Goal: Task Accomplishment & Management: Manage account settings

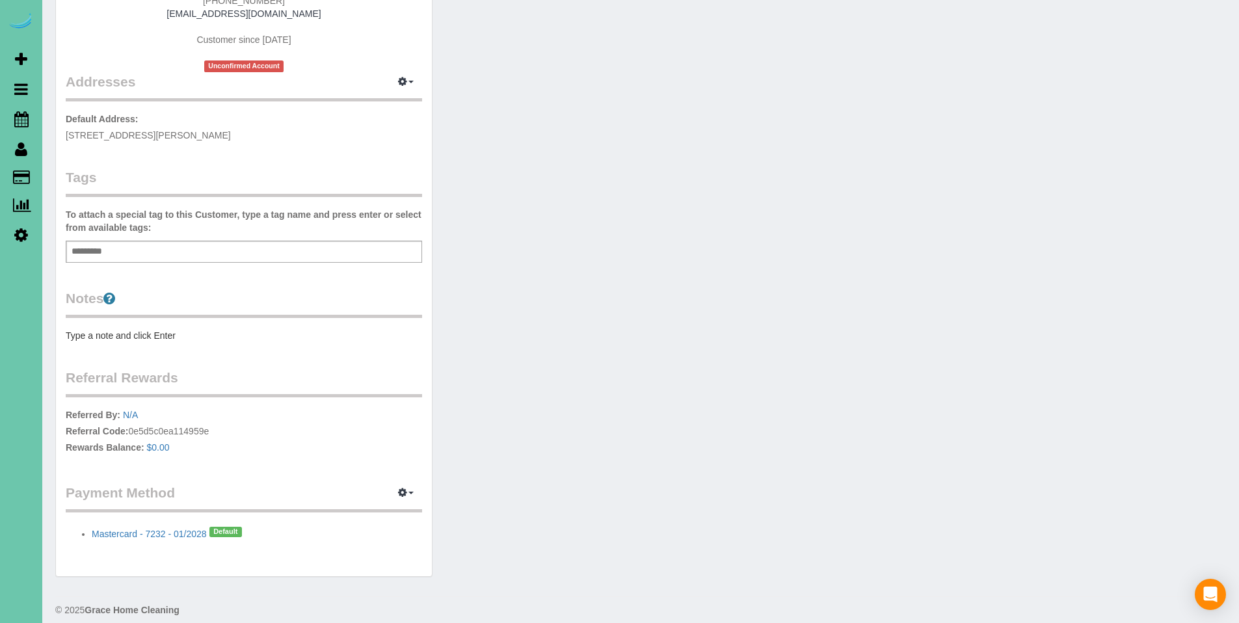
scroll to position [227, 0]
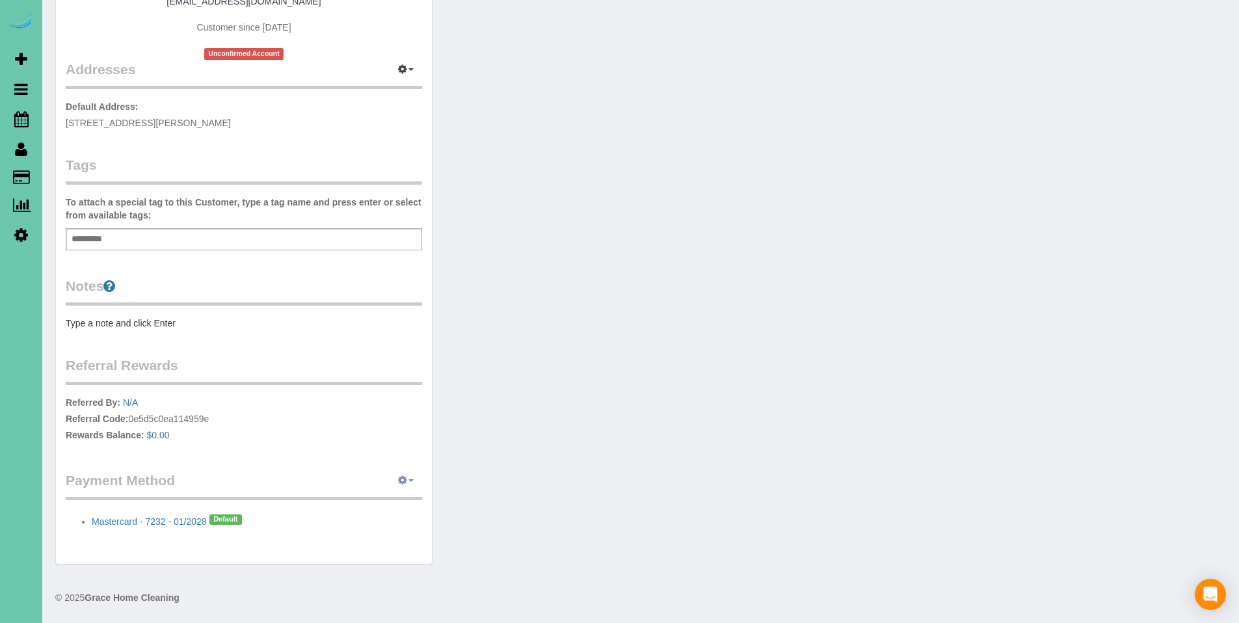
click at [407, 481] on icon "button" at bounding box center [402, 480] width 9 height 8
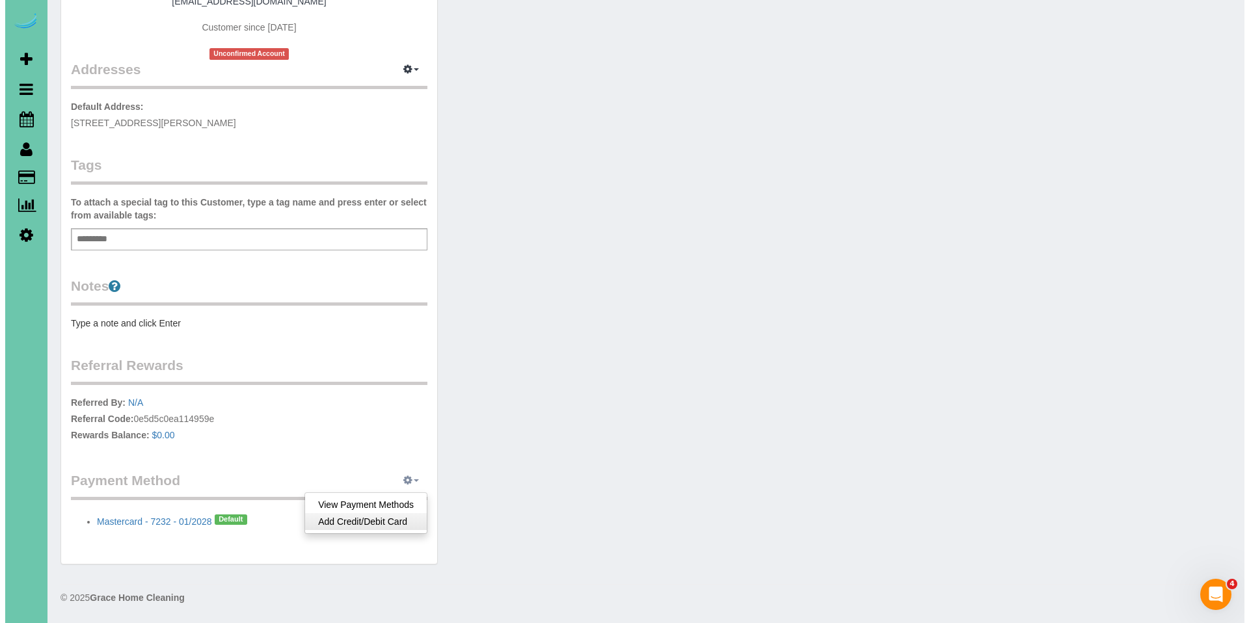
scroll to position [0, 0]
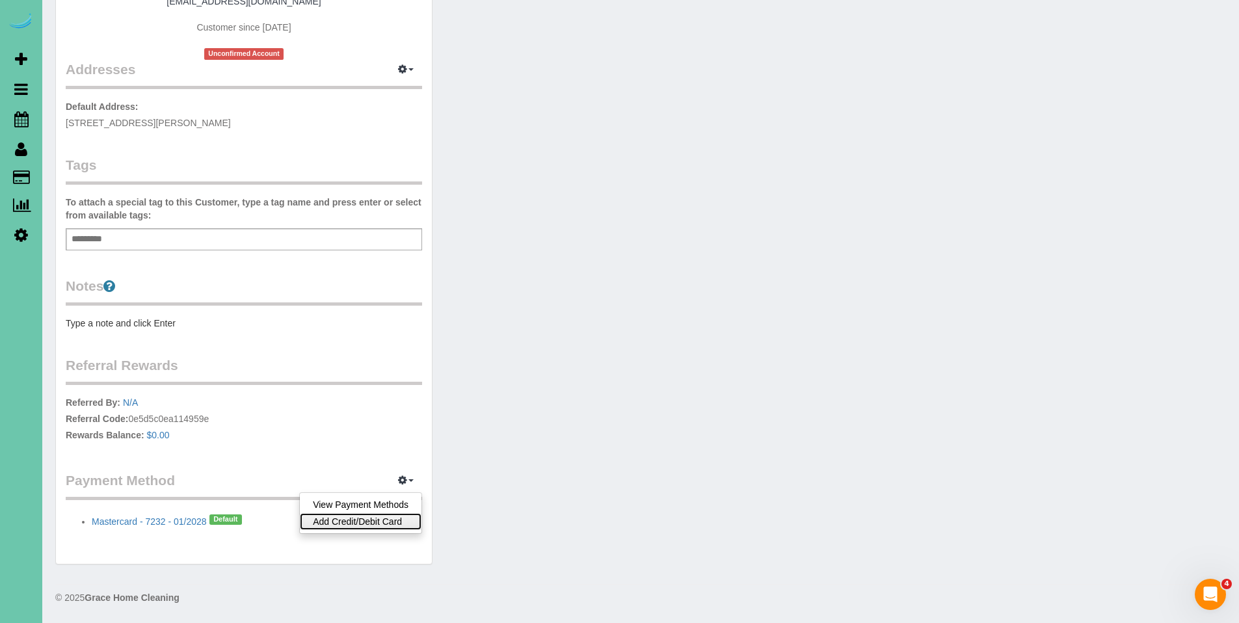
click at [358, 519] on link "Add Credit/Debit Card" at bounding box center [361, 521] width 122 height 17
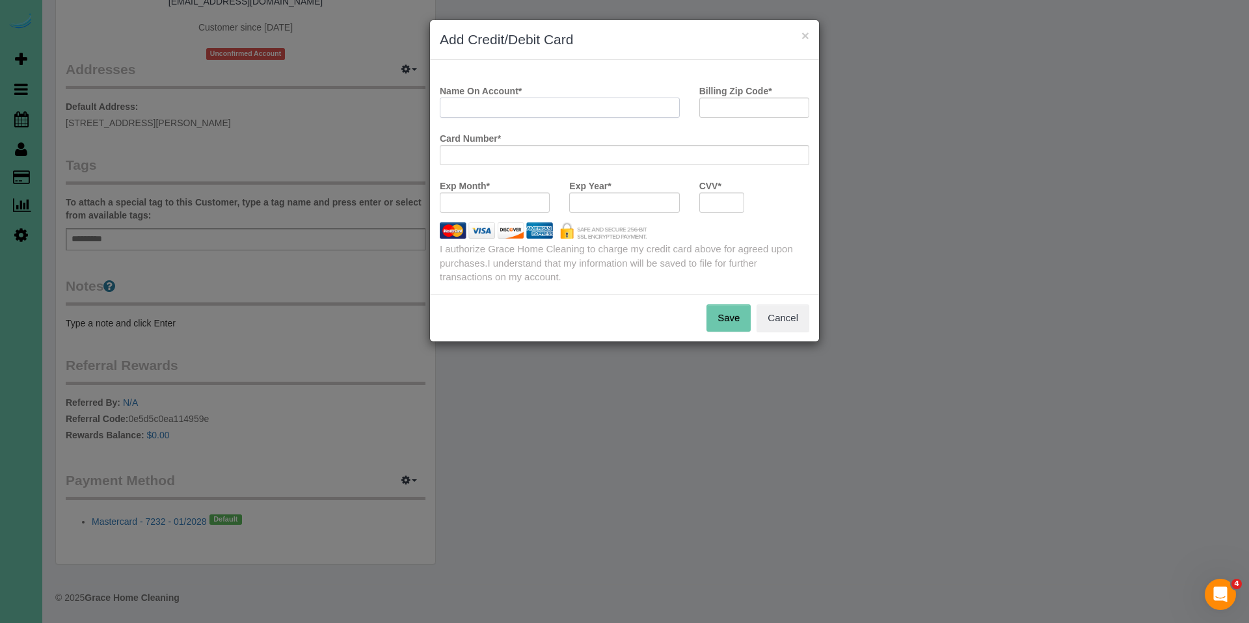
click at [606, 107] on input "Name On Account *" at bounding box center [560, 108] width 240 height 20
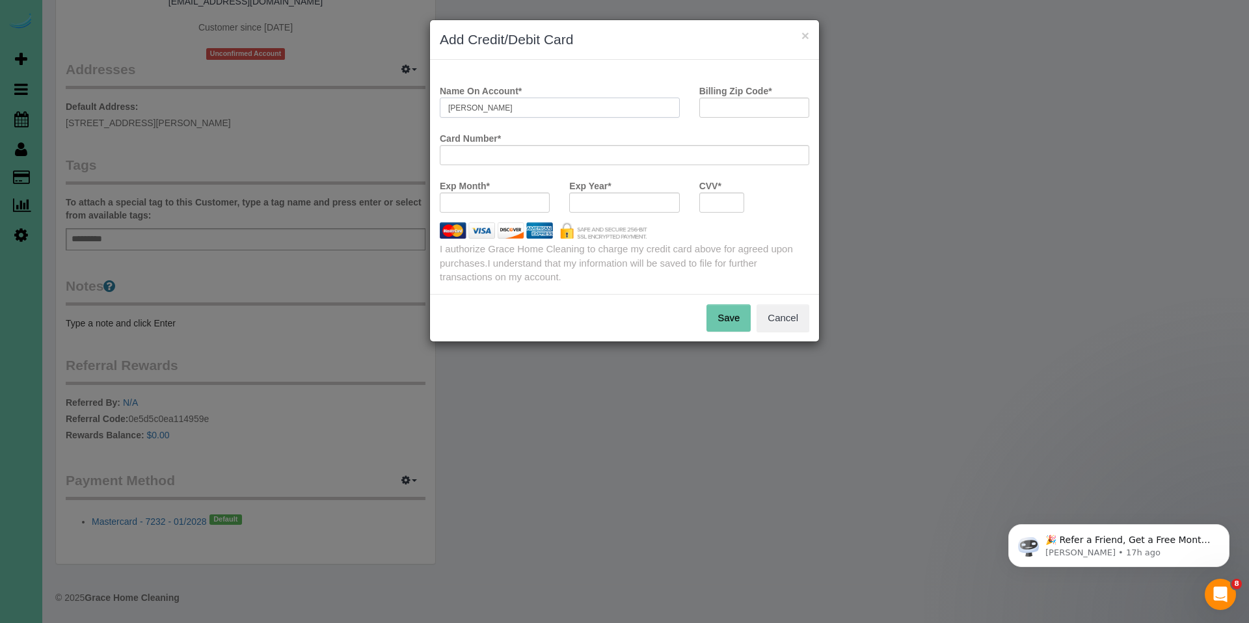
type input "Norbert I Bunn"
type input "68164"
click at [734, 319] on button "Save" at bounding box center [728, 317] width 44 height 27
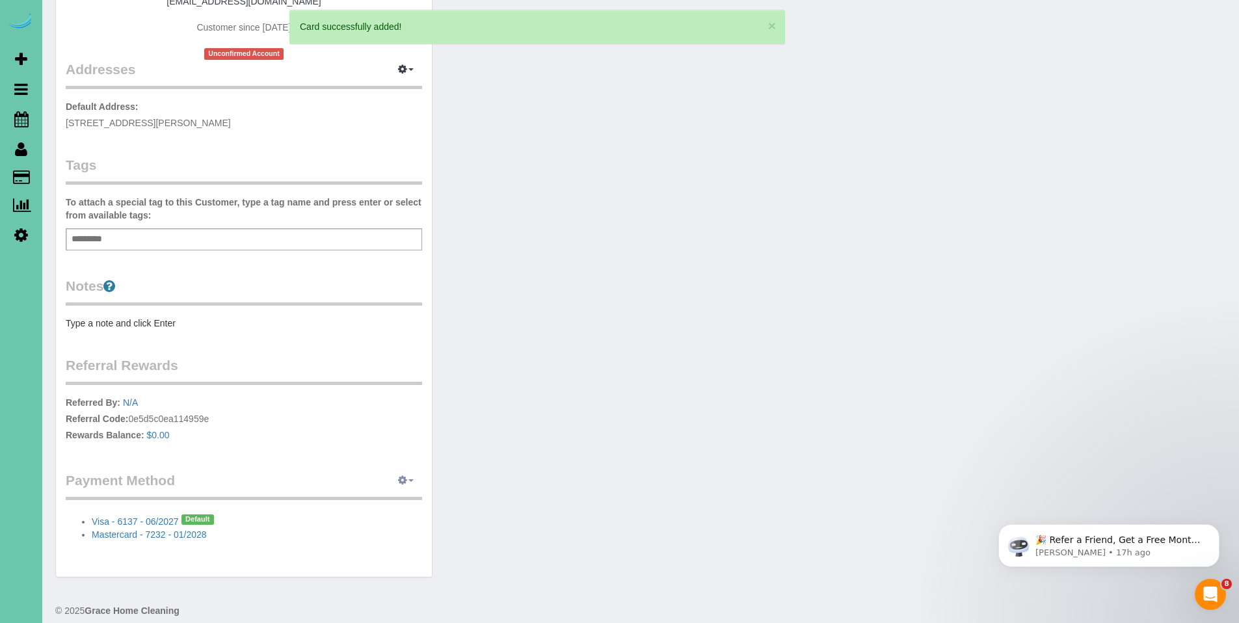
click at [407, 481] on button "button" at bounding box center [406, 481] width 33 height 20
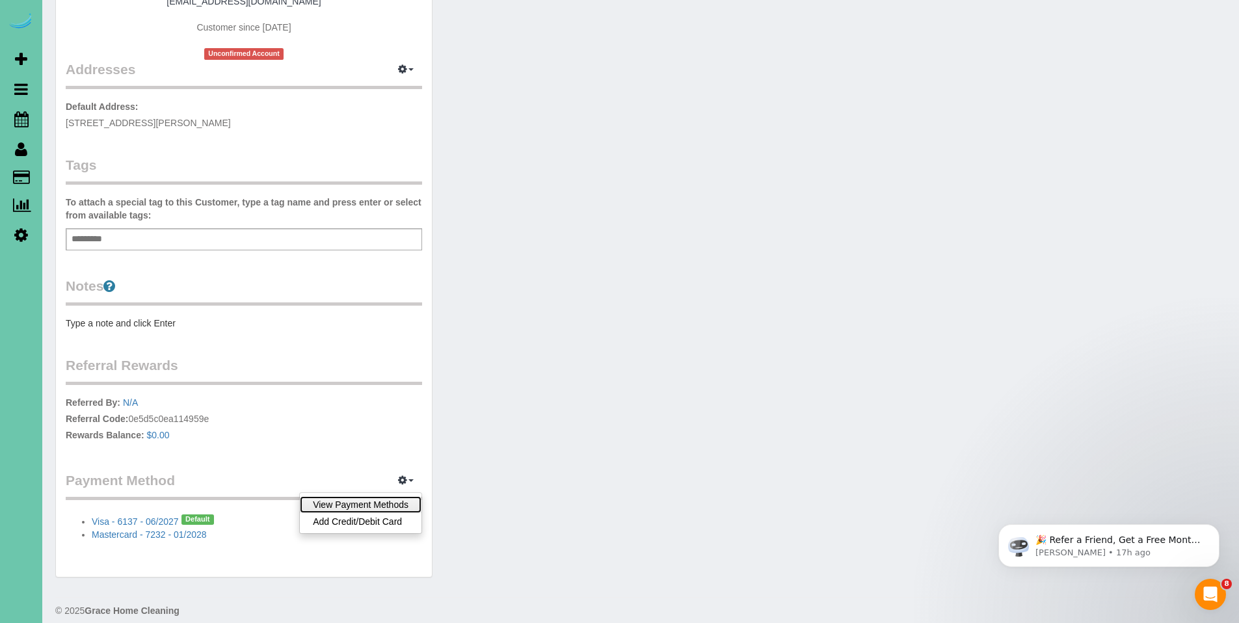
click at [378, 503] on link "View Payment Methods" at bounding box center [361, 504] width 122 height 17
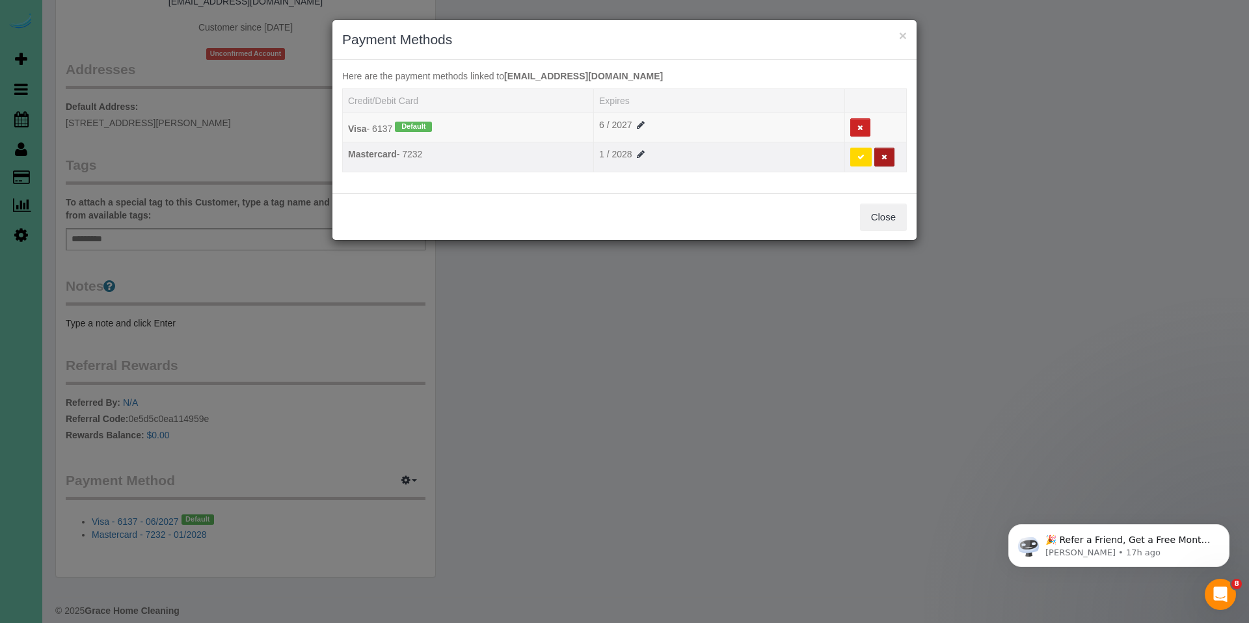
click at [885, 157] on icon at bounding box center [884, 157] width 6 height 7
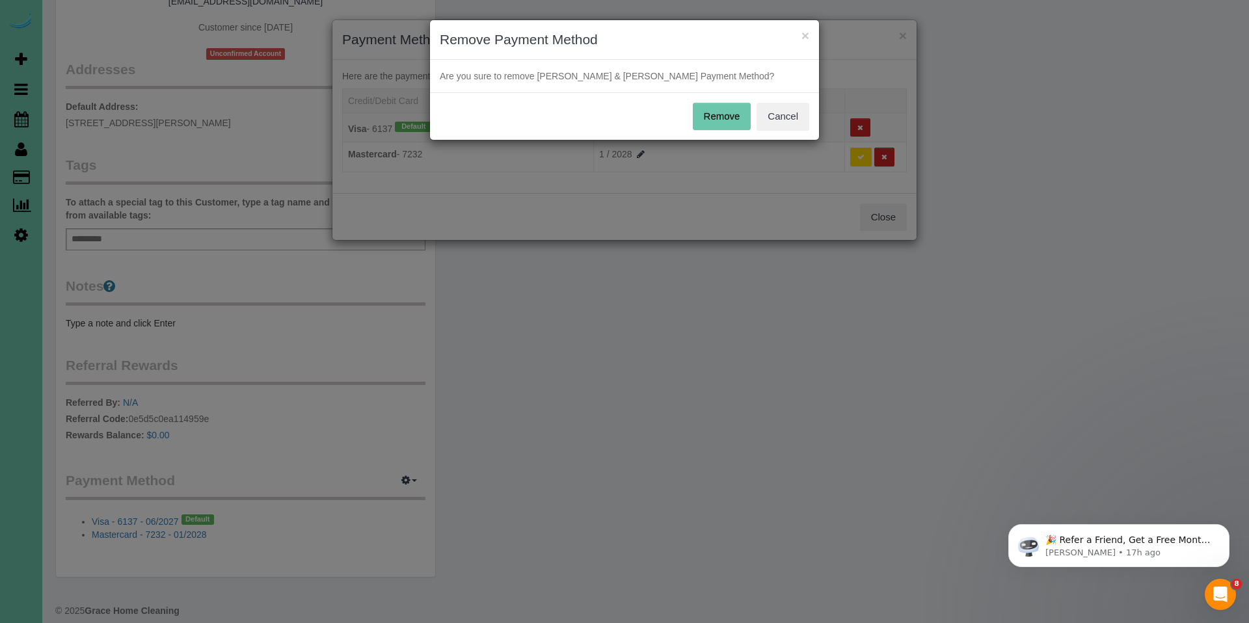
click at [720, 111] on button "Remove" at bounding box center [722, 116] width 59 height 27
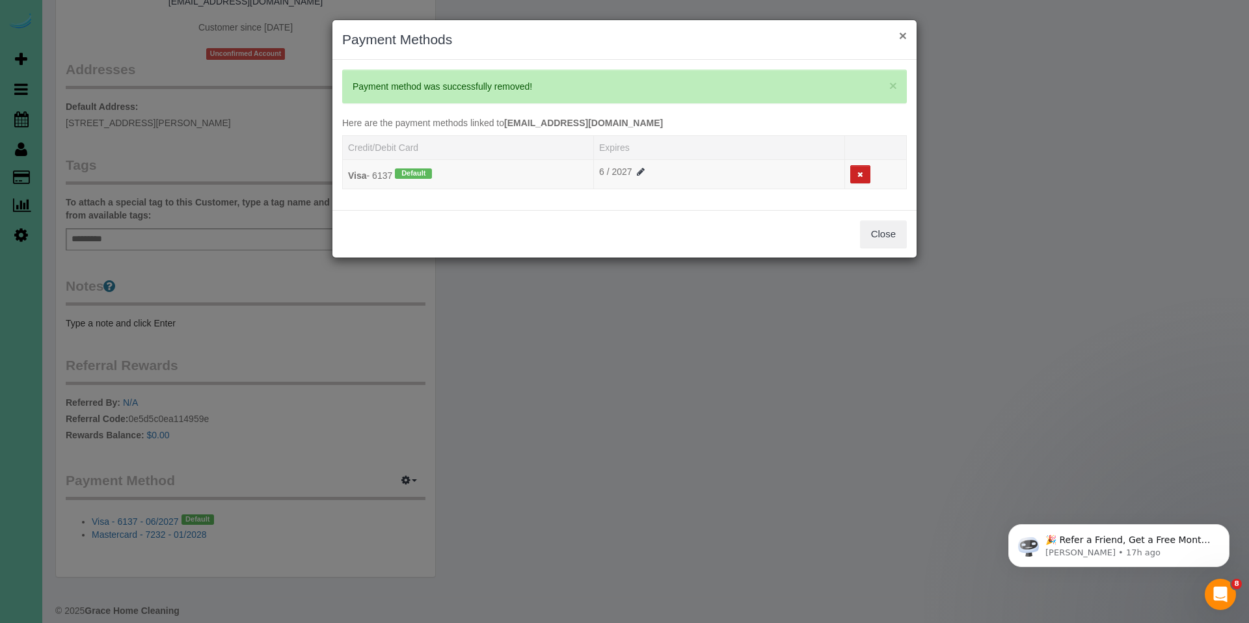
click at [906, 34] on button "×" at bounding box center [903, 36] width 8 height 14
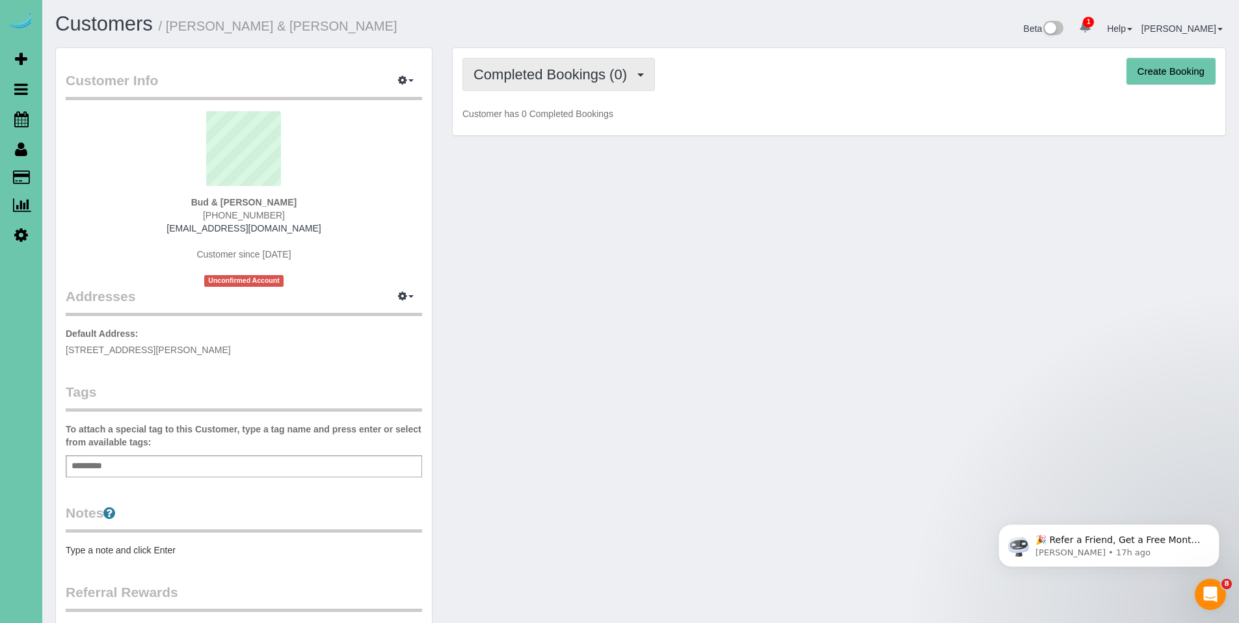
click at [539, 78] on span "Completed Bookings (0)" at bounding box center [554, 74] width 160 height 16
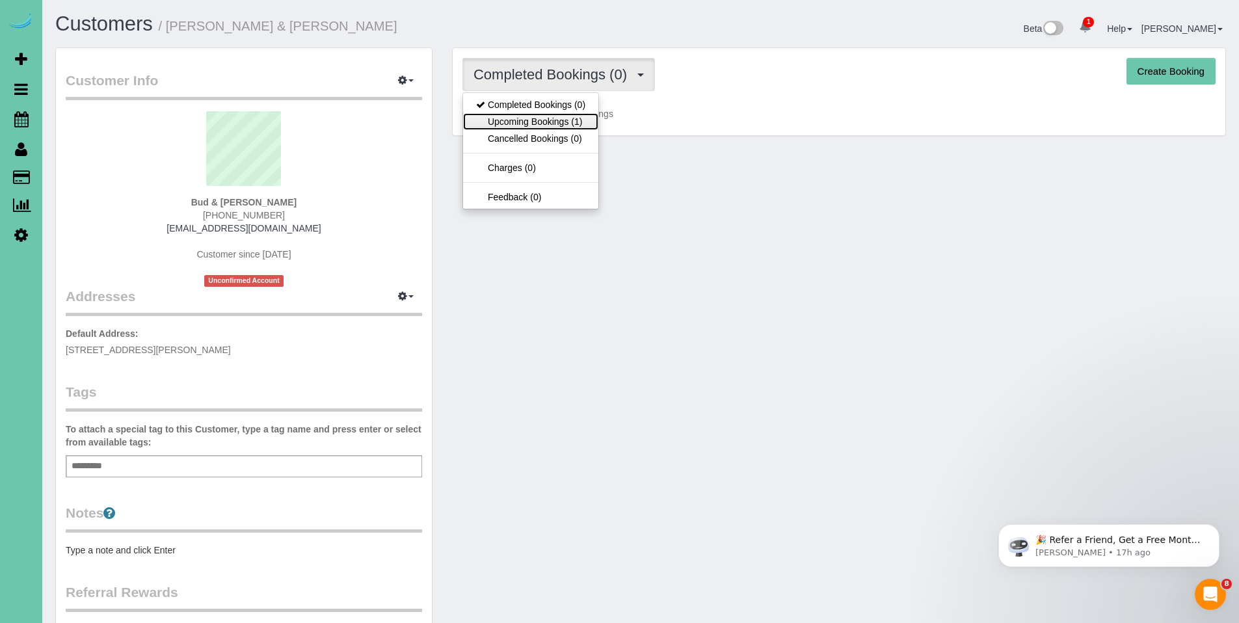
click at [524, 120] on link "Upcoming Bookings (1)" at bounding box center [530, 121] width 135 height 17
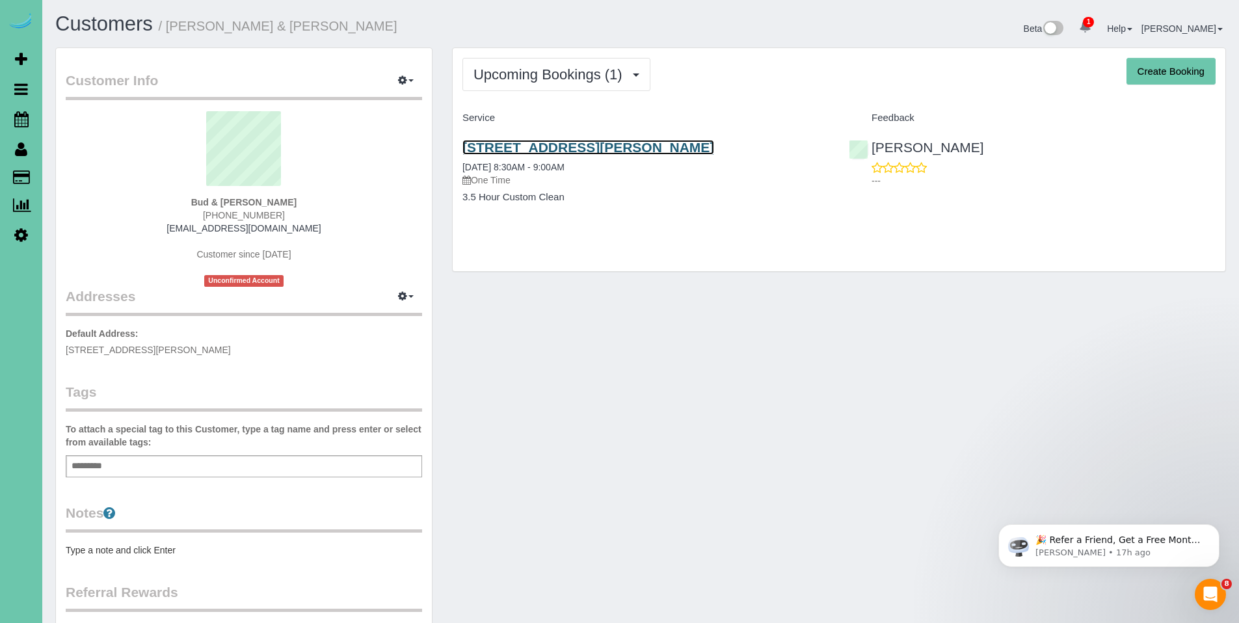
click at [595, 151] on link "13330 Larimore Ave; Apt #306, Omaha, NE 68164" at bounding box center [589, 147] width 252 height 15
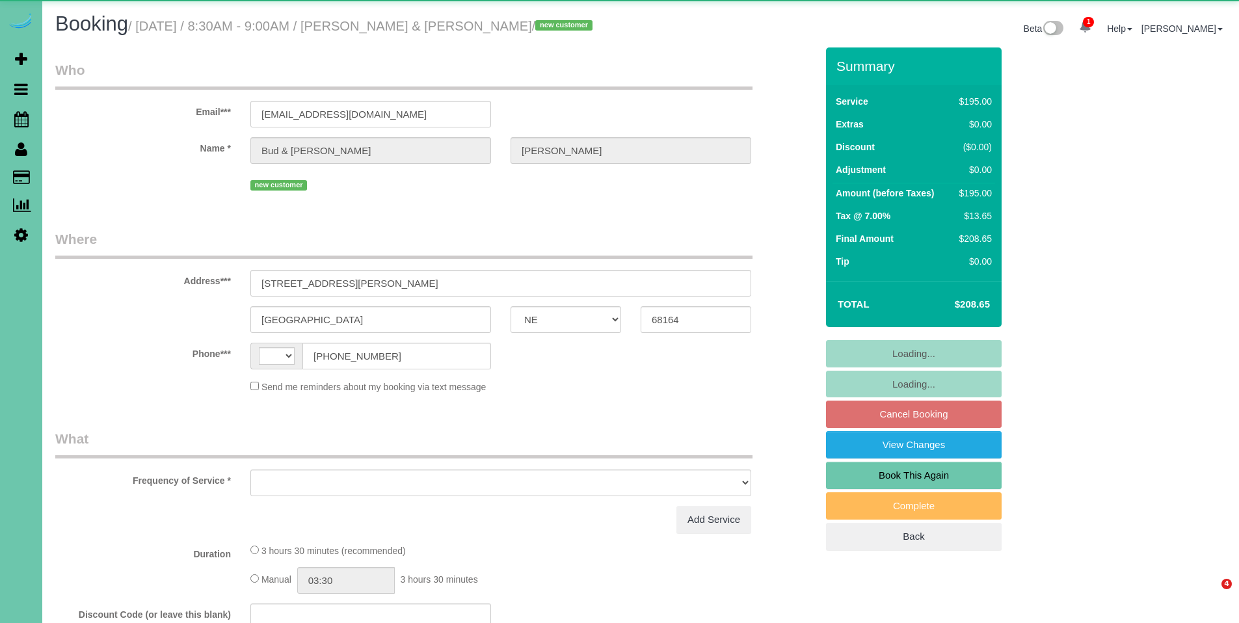
select select "NE"
select select "string:check"
select select "string:US"
select select "object:708"
select select "number:35"
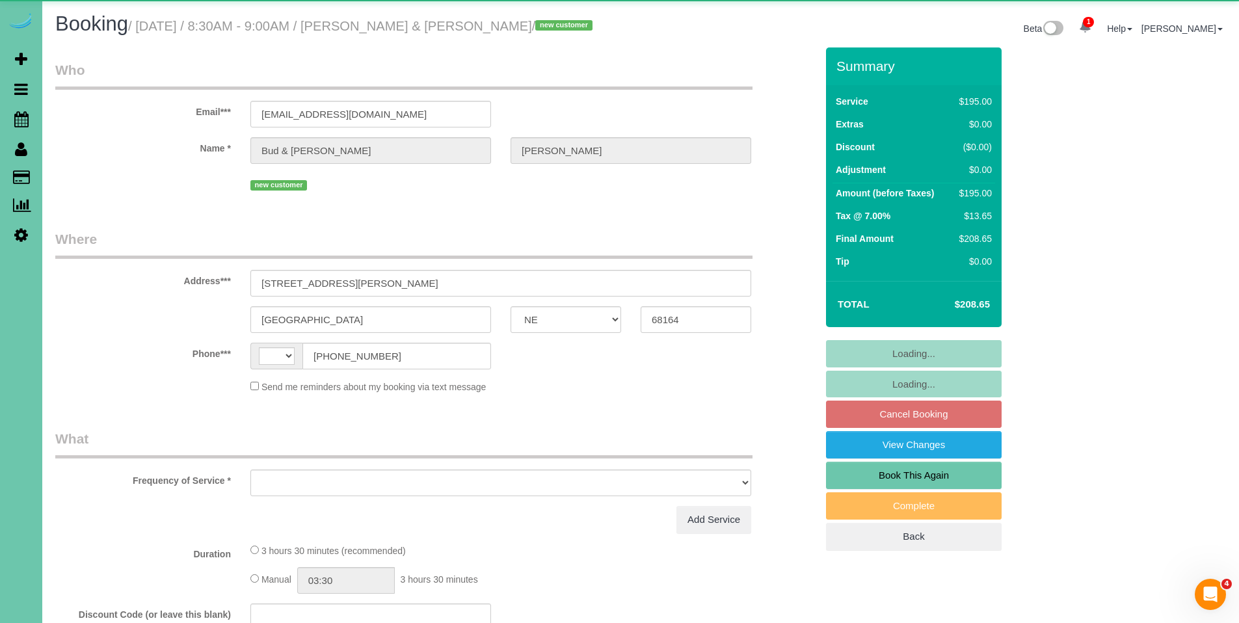
select select "number:41"
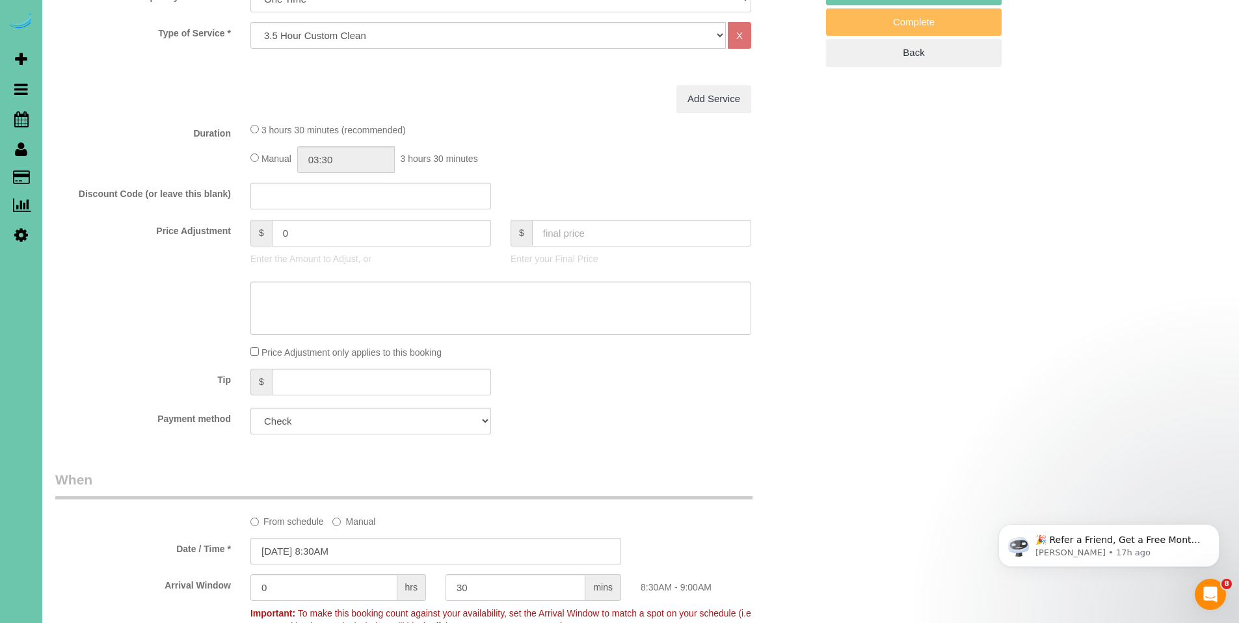
scroll to position [604, 0]
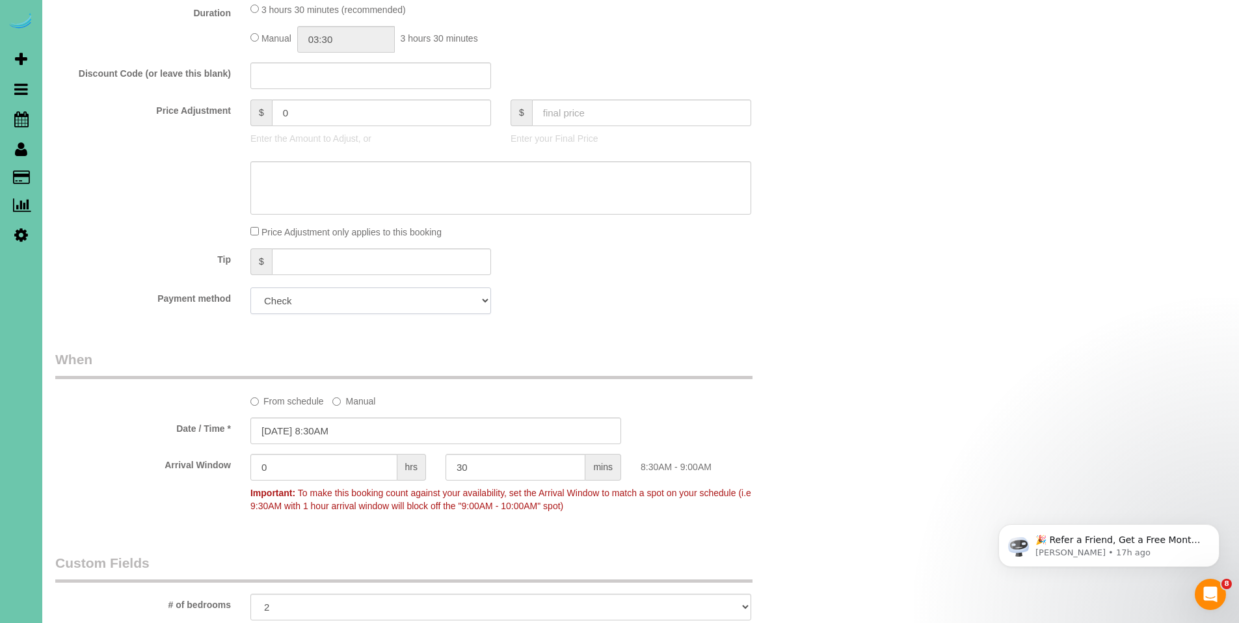
click at [333, 311] on select "Visa - 6137 - 06/2027 (Default) Add Credit Card ─────────────── Cash Check Payp…" at bounding box center [370, 301] width 241 height 27
select select "string:fspay-8a2552c0-5bdc-4101-862a-e257bbbd2cfc"
click at [250, 288] on select "Visa - 6137 - 06/2027 (Default) Add Credit Card ─────────────── Cash Check Payp…" at bounding box center [370, 301] width 241 height 27
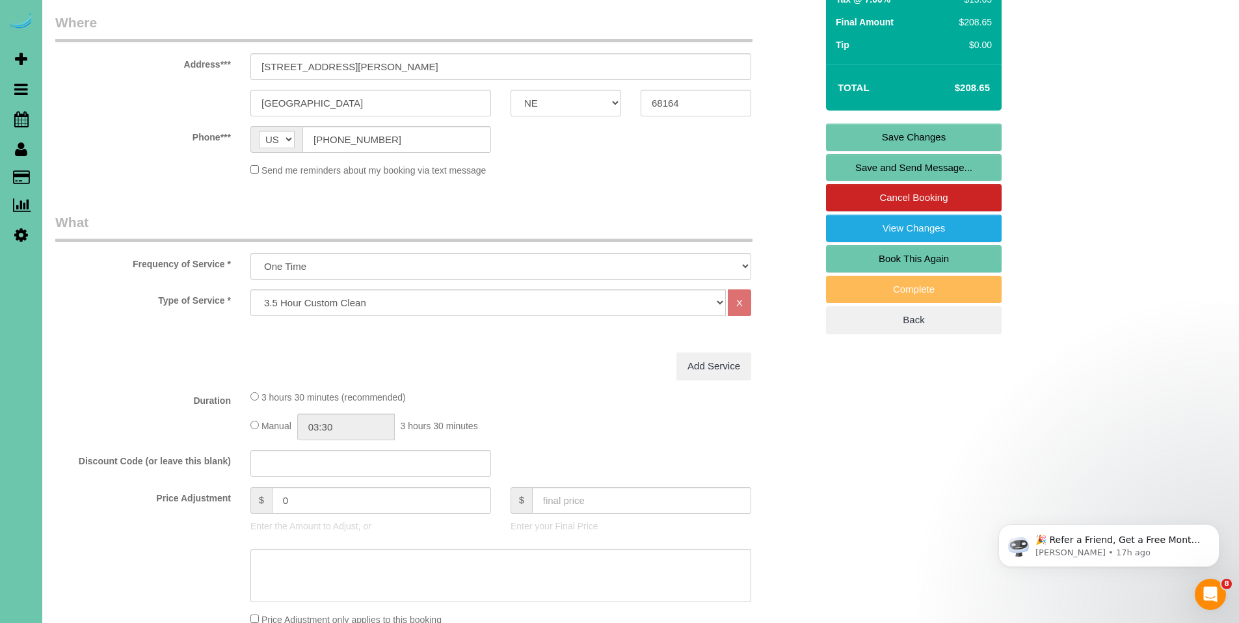
scroll to position [139, 0]
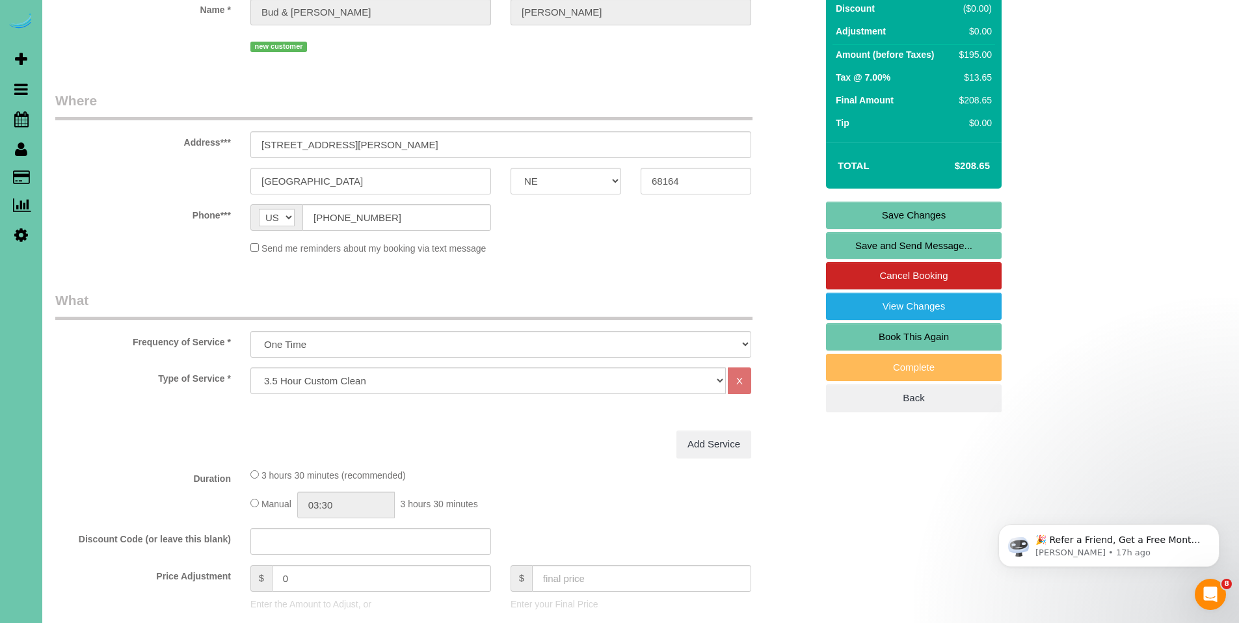
click at [906, 217] on link "Save Changes" at bounding box center [914, 215] width 176 height 27
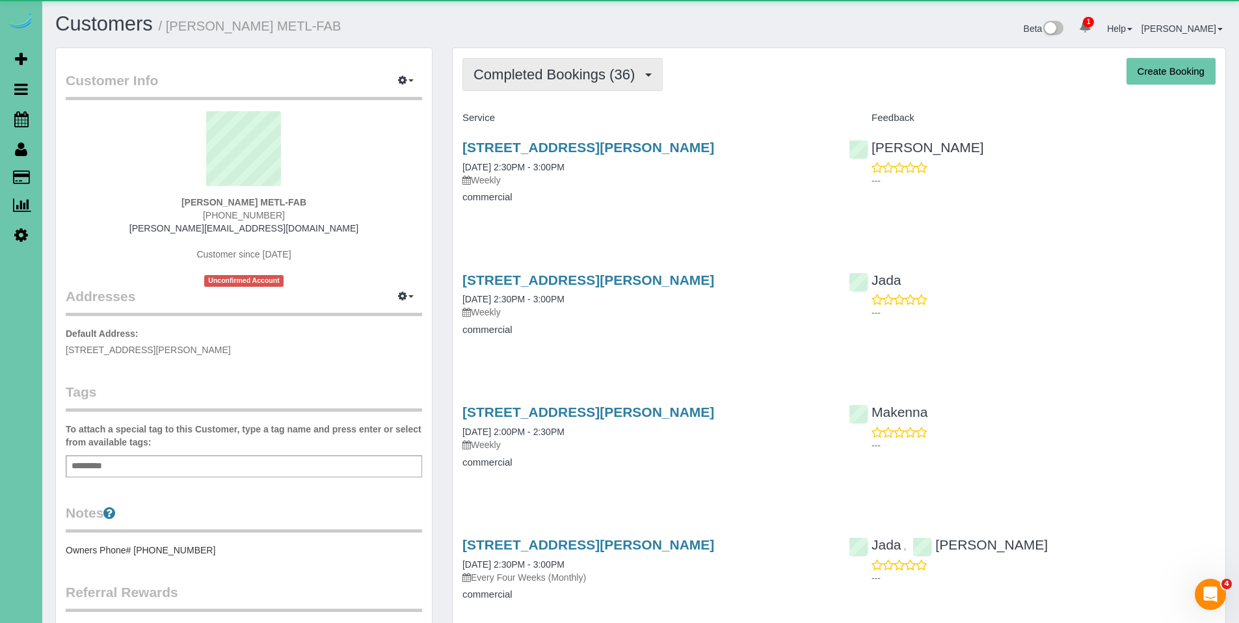
click at [579, 79] on span "Completed Bookings (36)" at bounding box center [558, 74] width 168 height 16
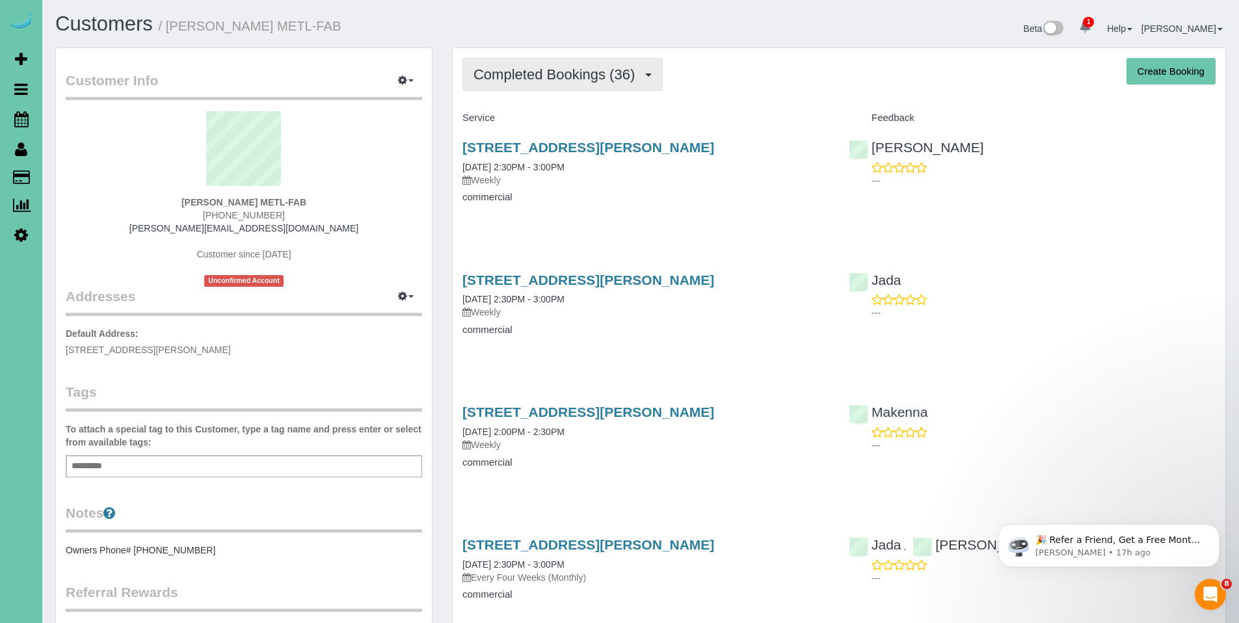
click at [532, 80] on span "Completed Bookings (36)" at bounding box center [558, 74] width 168 height 16
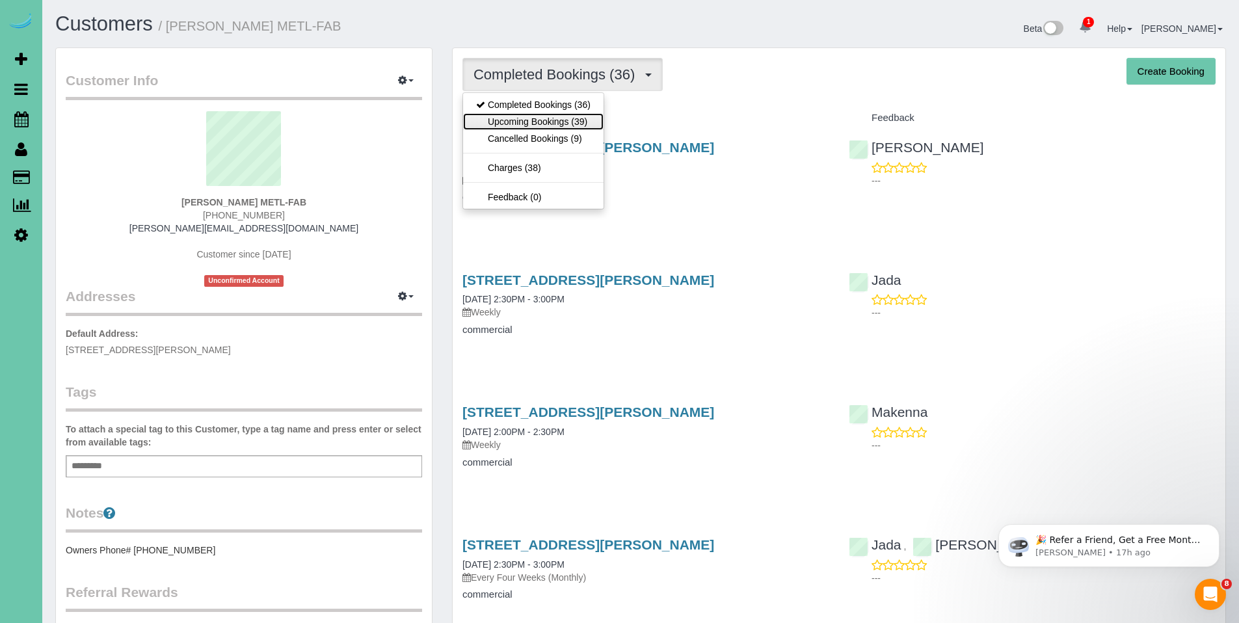
click at [534, 123] on link "Upcoming Bookings (39)" at bounding box center [533, 121] width 141 height 17
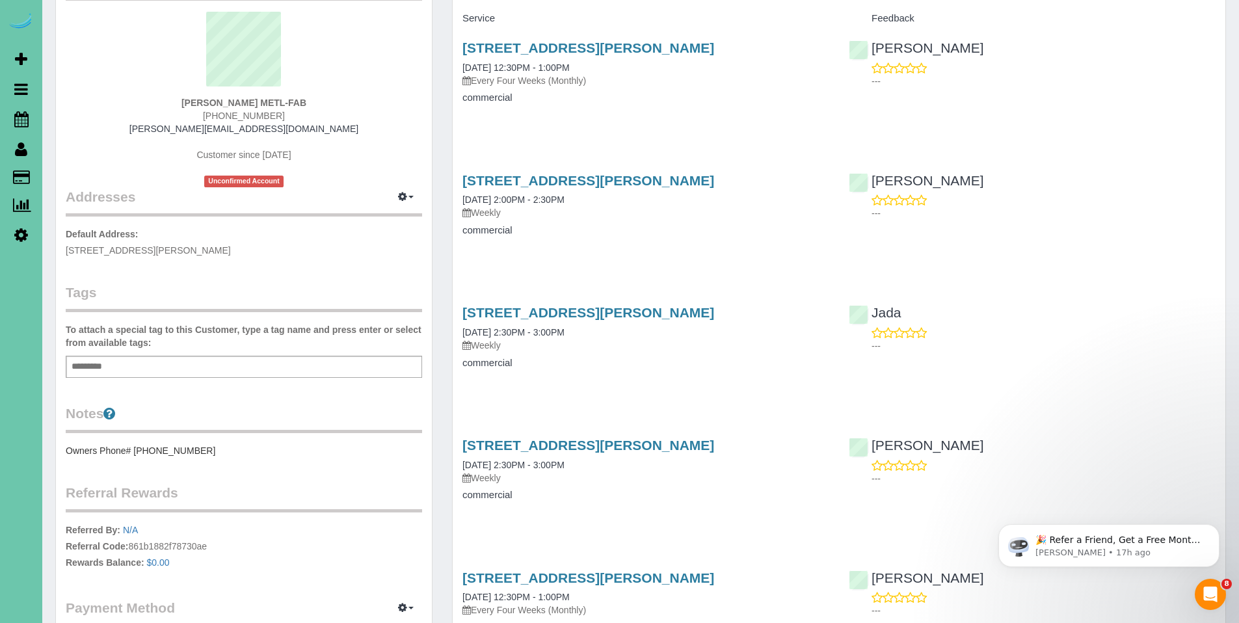
scroll to position [154, 0]
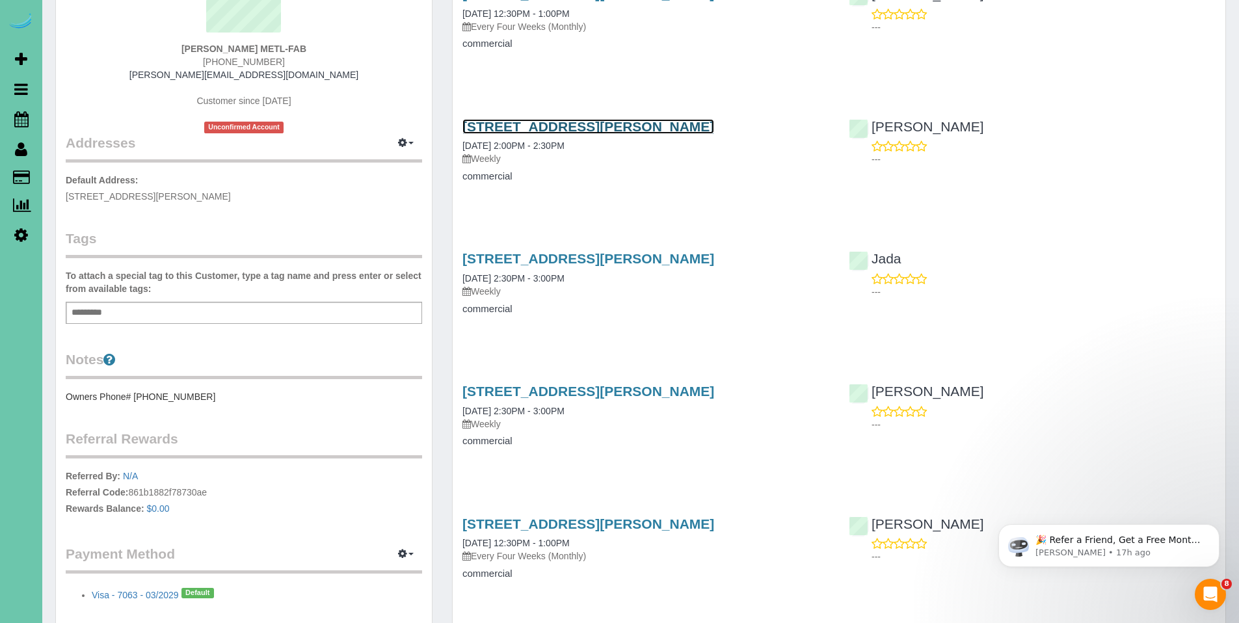
click at [535, 126] on link "[STREET_ADDRESS][PERSON_NAME]" at bounding box center [589, 126] width 252 height 15
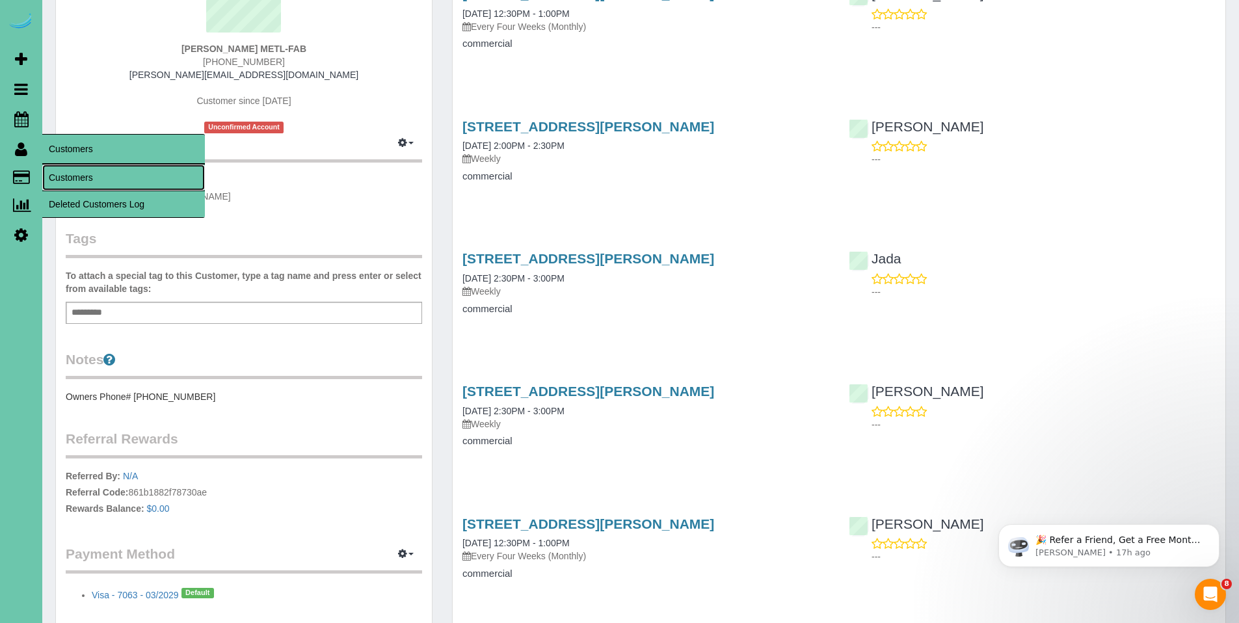
click at [62, 172] on link "Customers" at bounding box center [123, 178] width 163 height 26
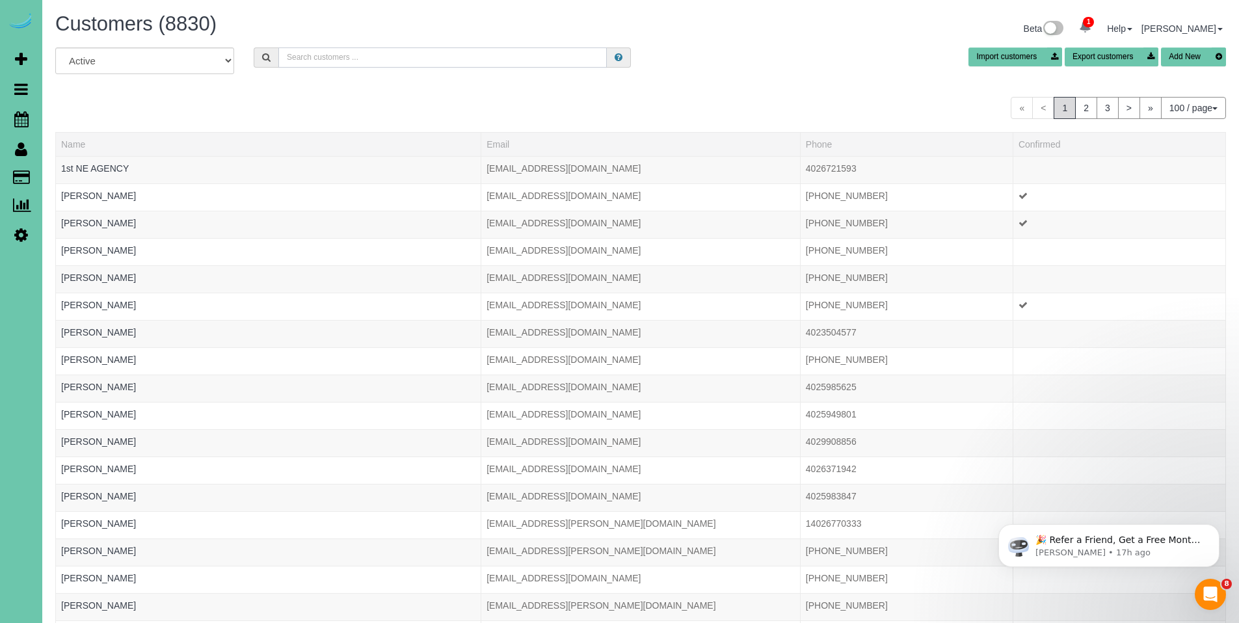
click at [476, 53] on input "text" at bounding box center [442, 57] width 329 height 20
type input "jill beckstrom"
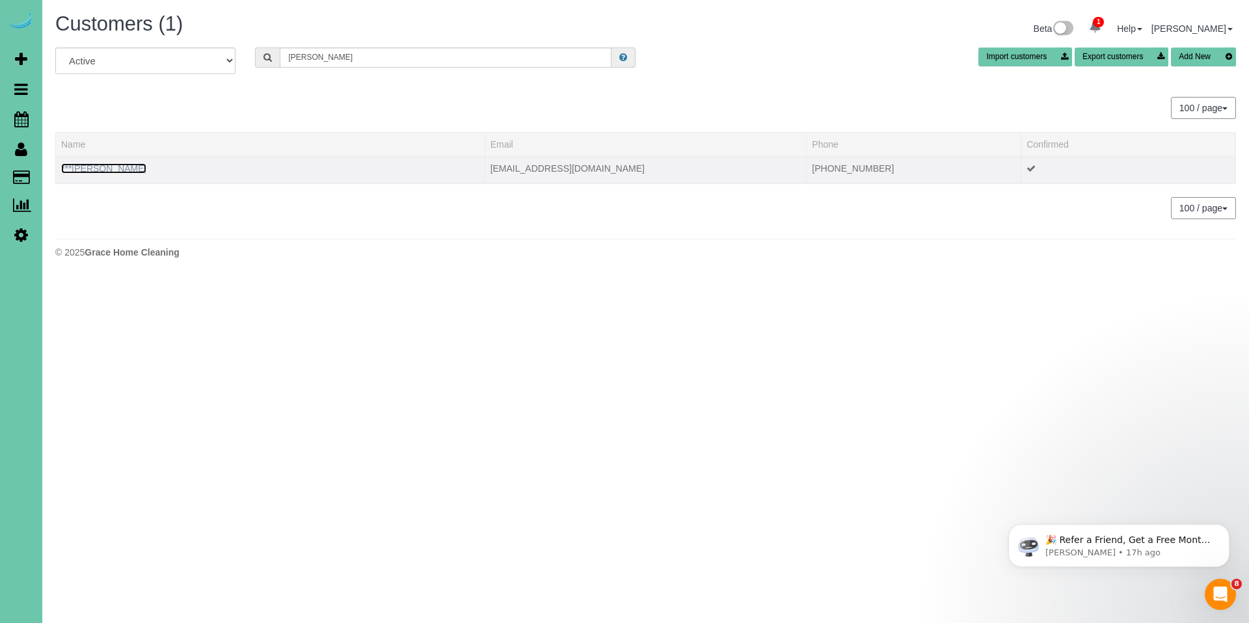
click at [120, 165] on link "***Jill Beckstrom" at bounding box center [103, 168] width 85 height 10
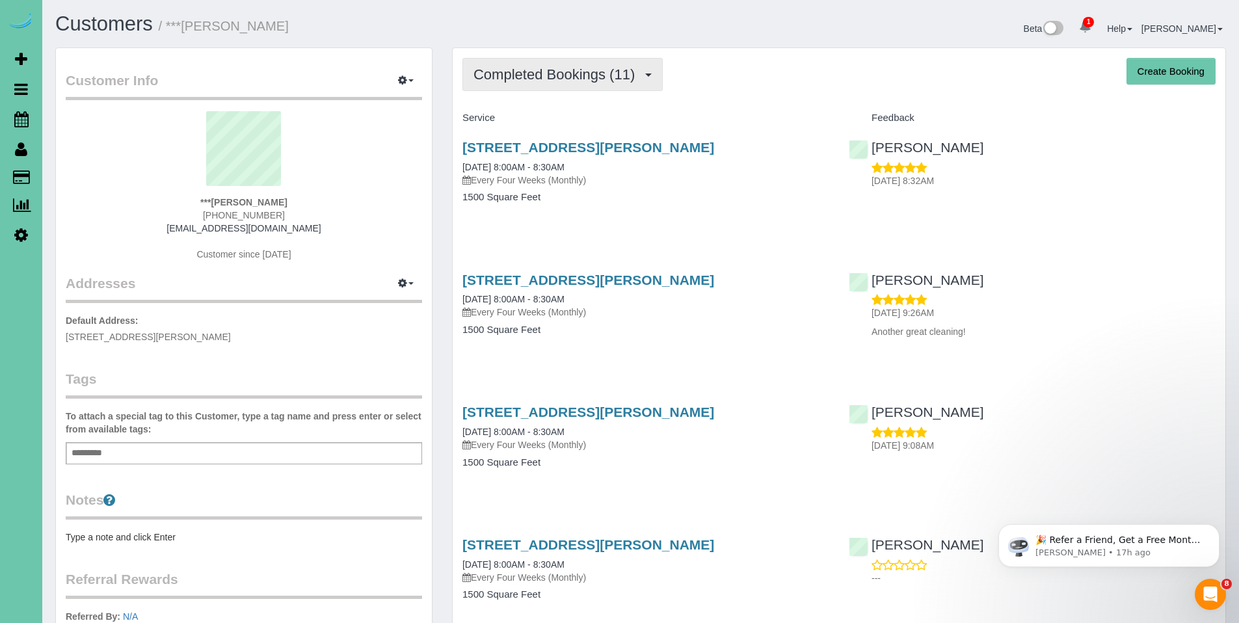
click at [574, 85] on button "Completed Bookings (11)" at bounding box center [563, 74] width 200 height 33
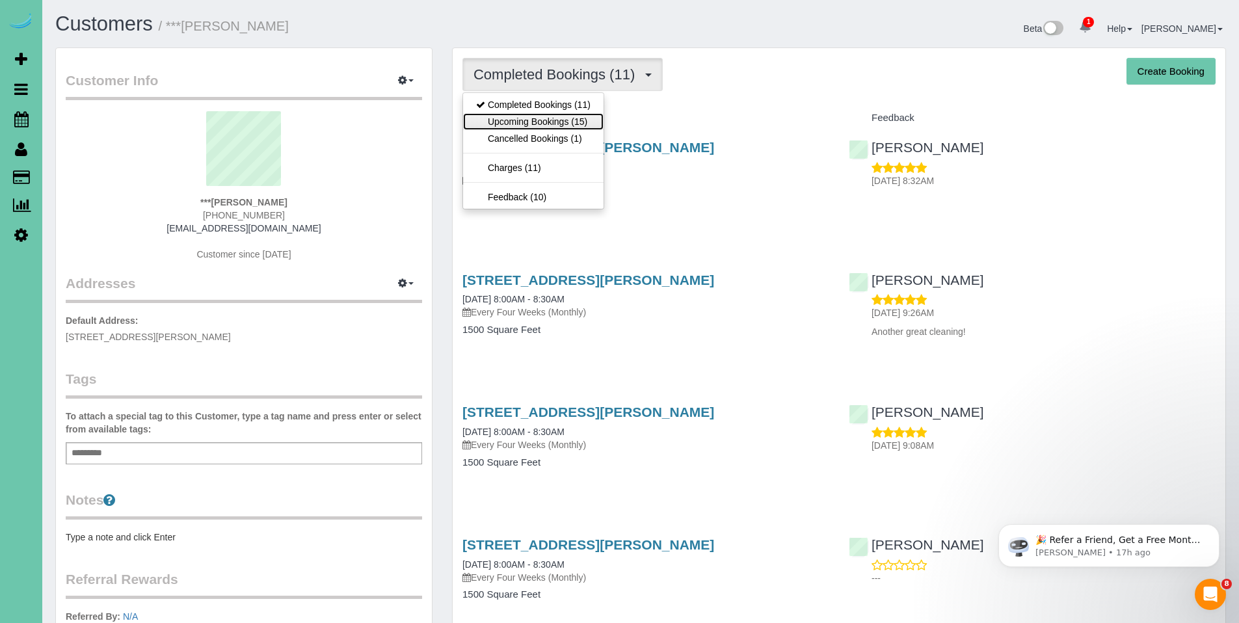
click at [555, 118] on link "Upcoming Bookings (15)" at bounding box center [533, 121] width 141 height 17
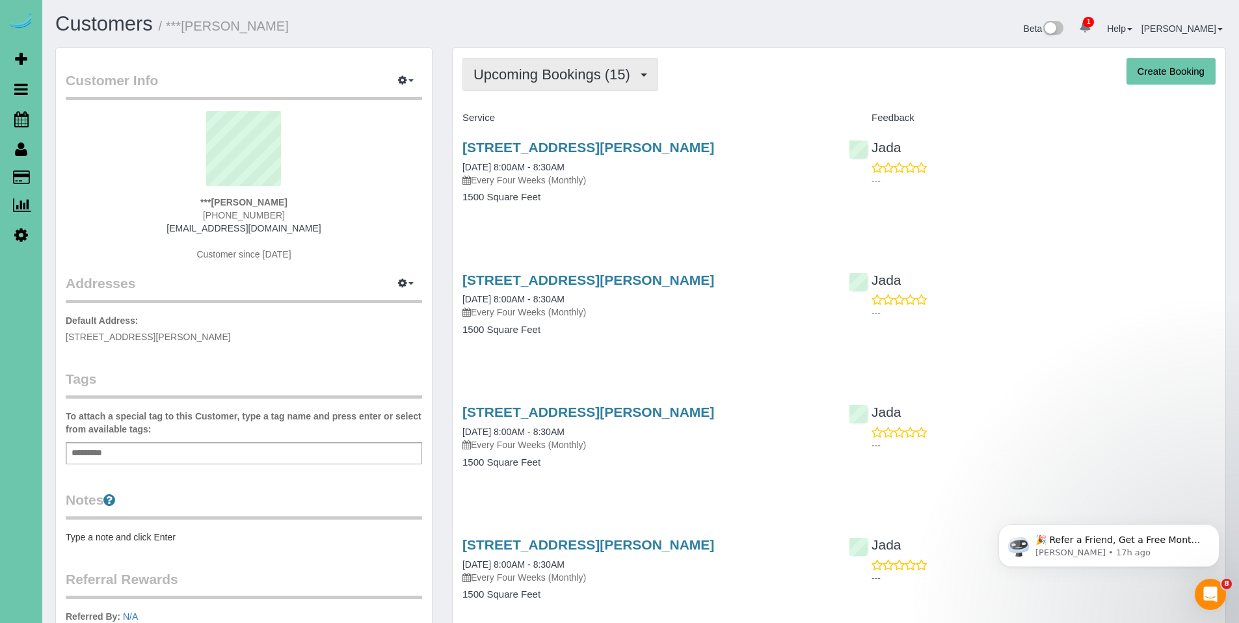
click at [526, 72] on span "Upcoming Bookings (15)" at bounding box center [555, 74] width 163 height 16
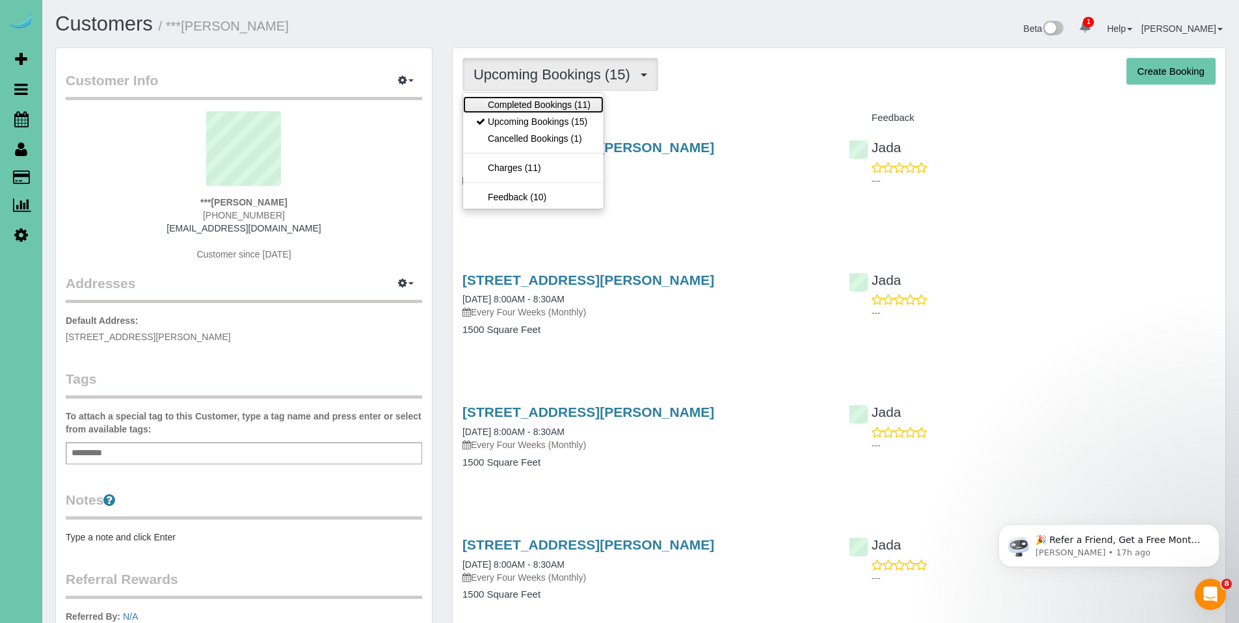
click at [529, 107] on link "Completed Bookings (11)" at bounding box center [533, 104] width 141 height 17
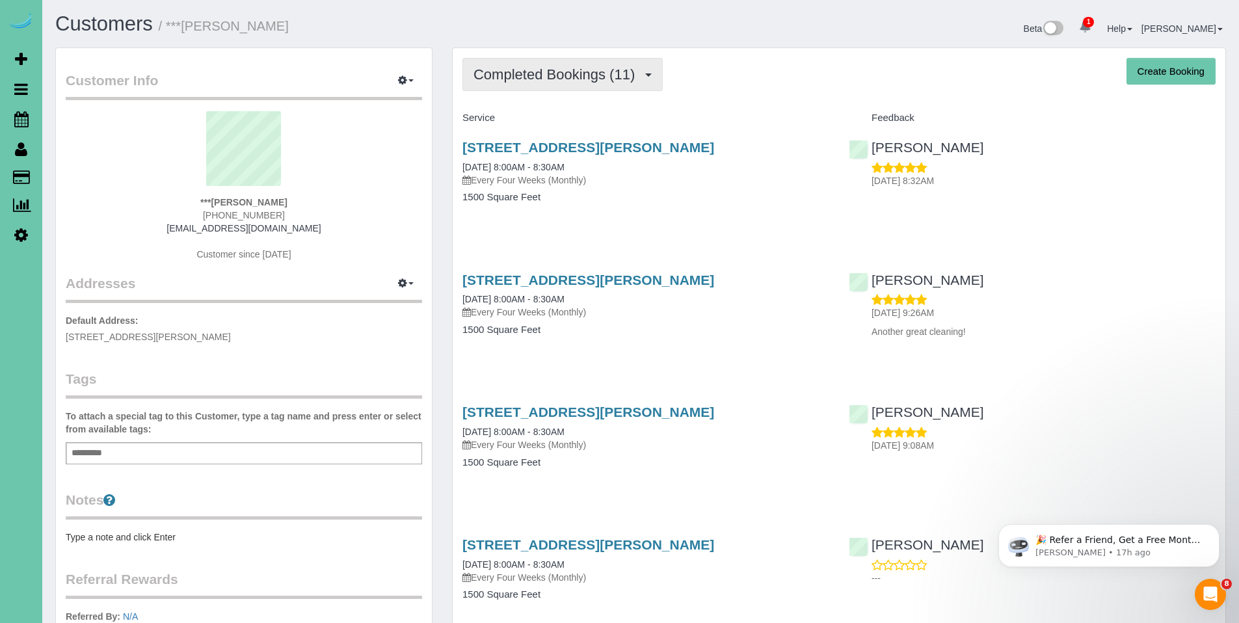
click at [558, 75] on span "Completed Bookings (11)" at bounding box center [558, 74] width 168 height 16
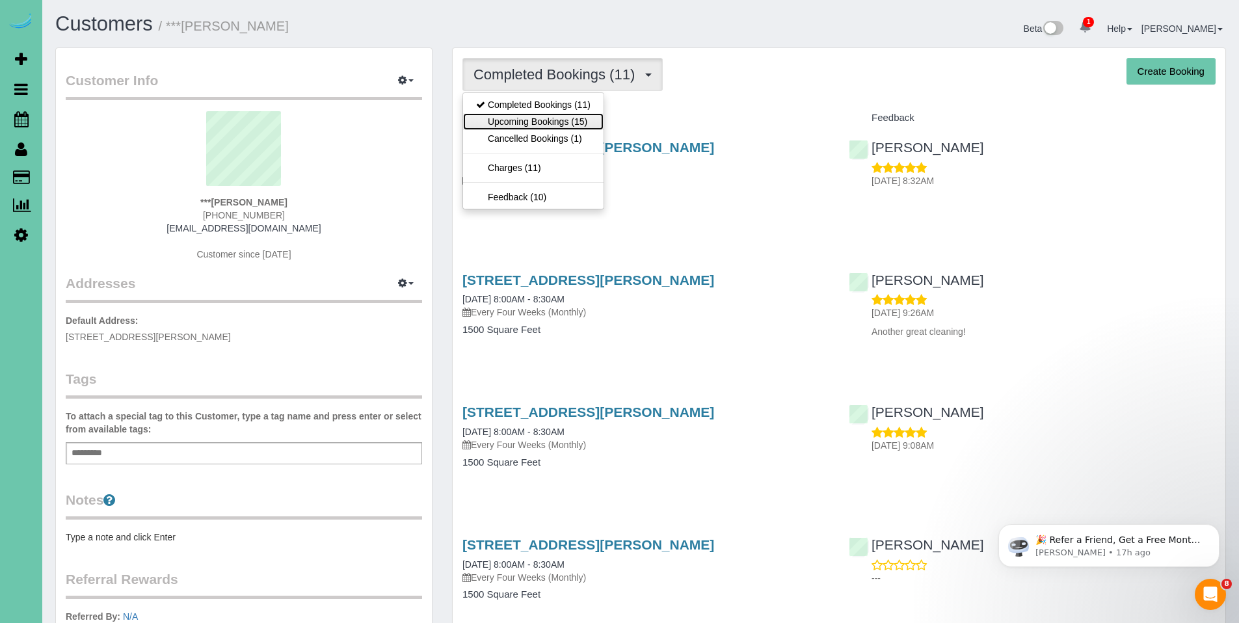
click at [557, 121] on link "Upcoming Bookings (15)" at bounding box center [533, 121] width 141 height 17
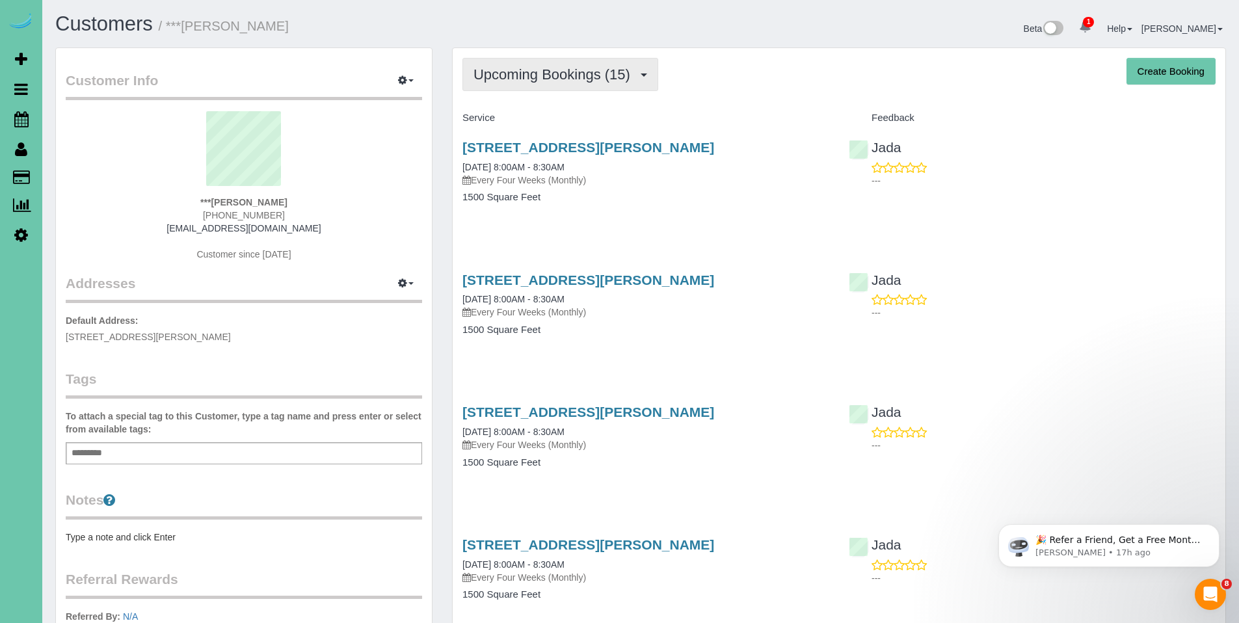
click at [558, 74] on span "Upcoming Bookings (15)" at bounding box center [555, 74] width 163 height 16
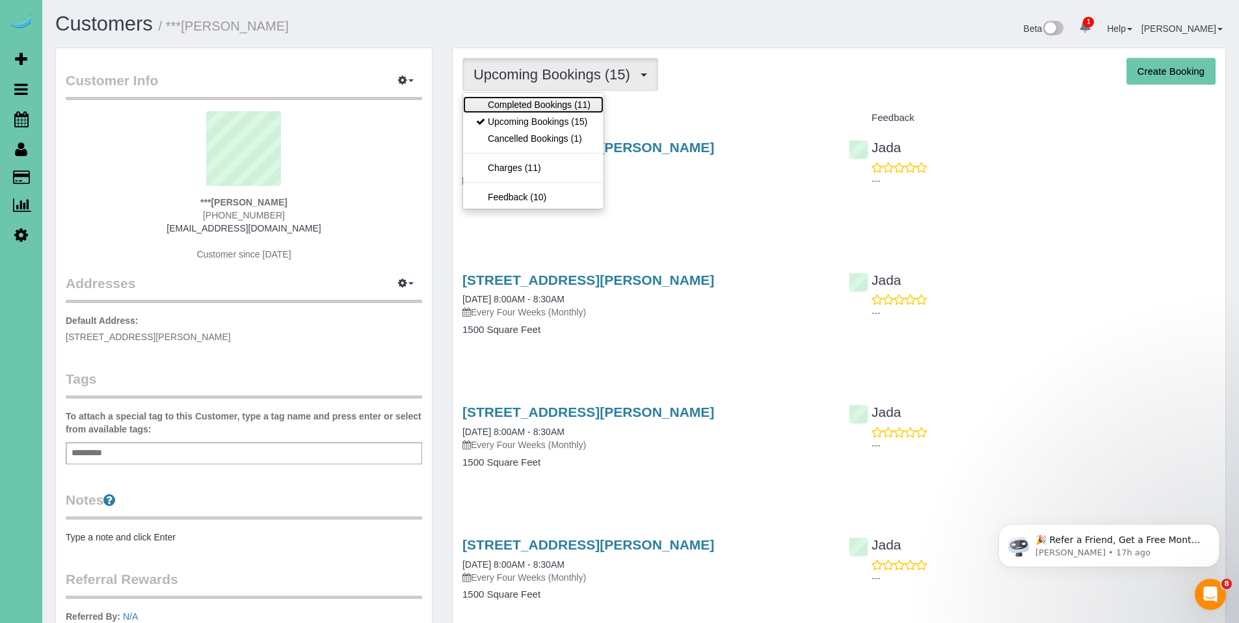
click at [554, 101] on link "Completed Bookings (11)" at bounding box center [533, 104] width 141 height 17
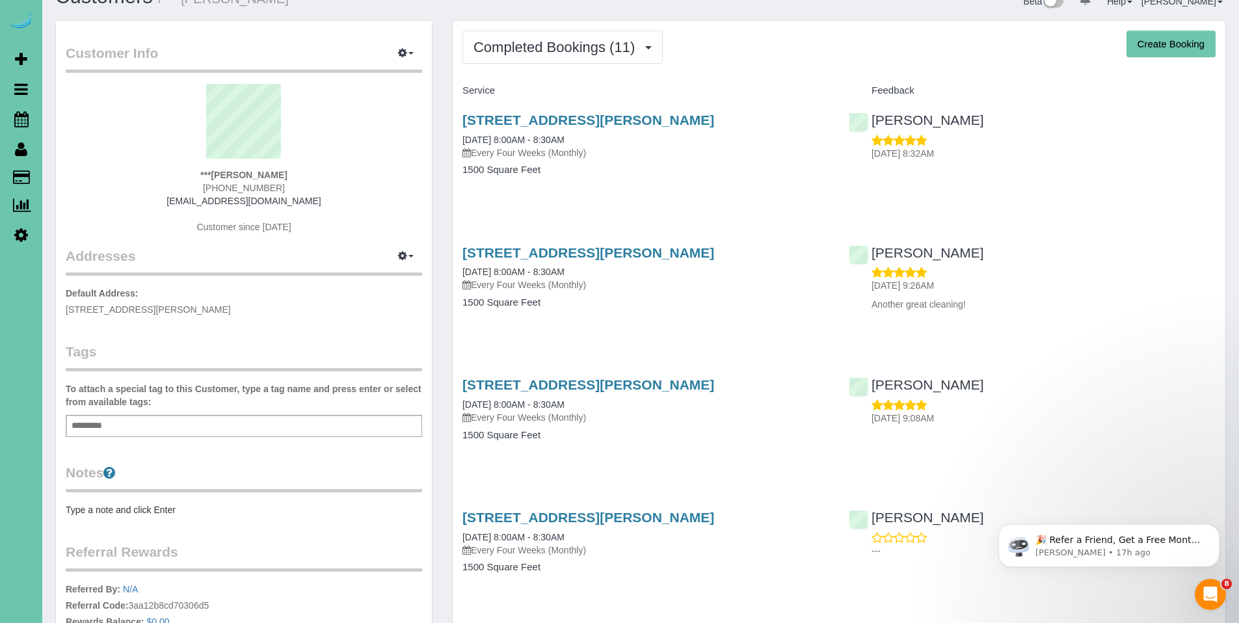
scroll to position [25, 0]
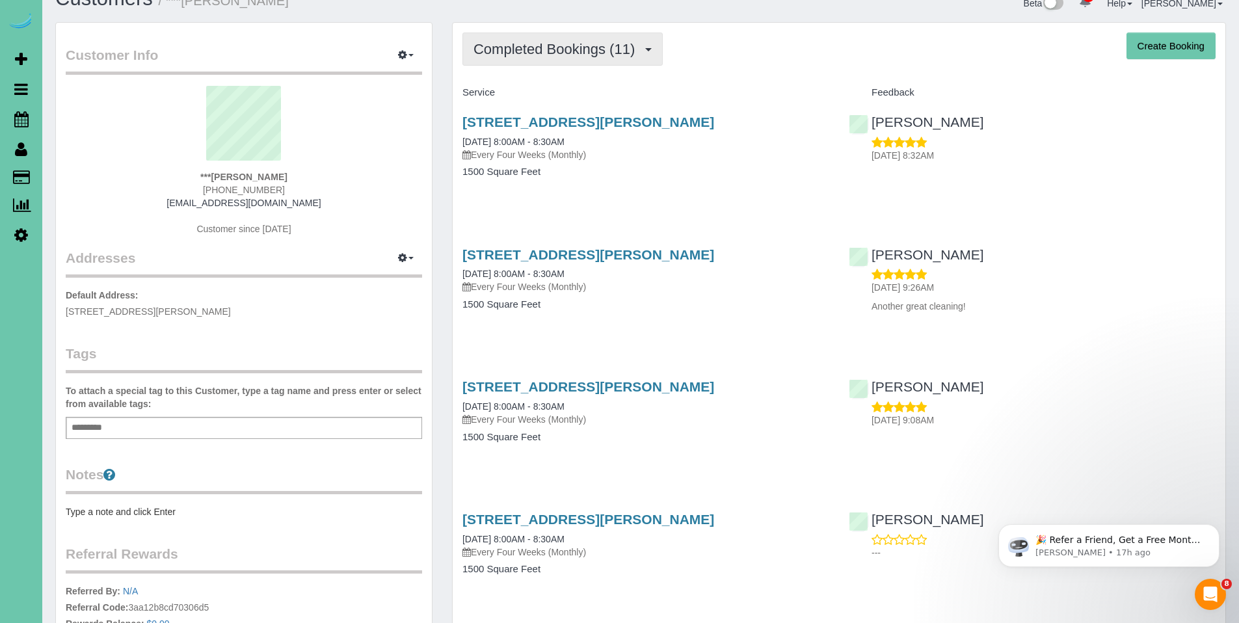
click at [585, 50] on span "Completed Bookings (11)" at bounding box center [558, 49] width 168 height 16
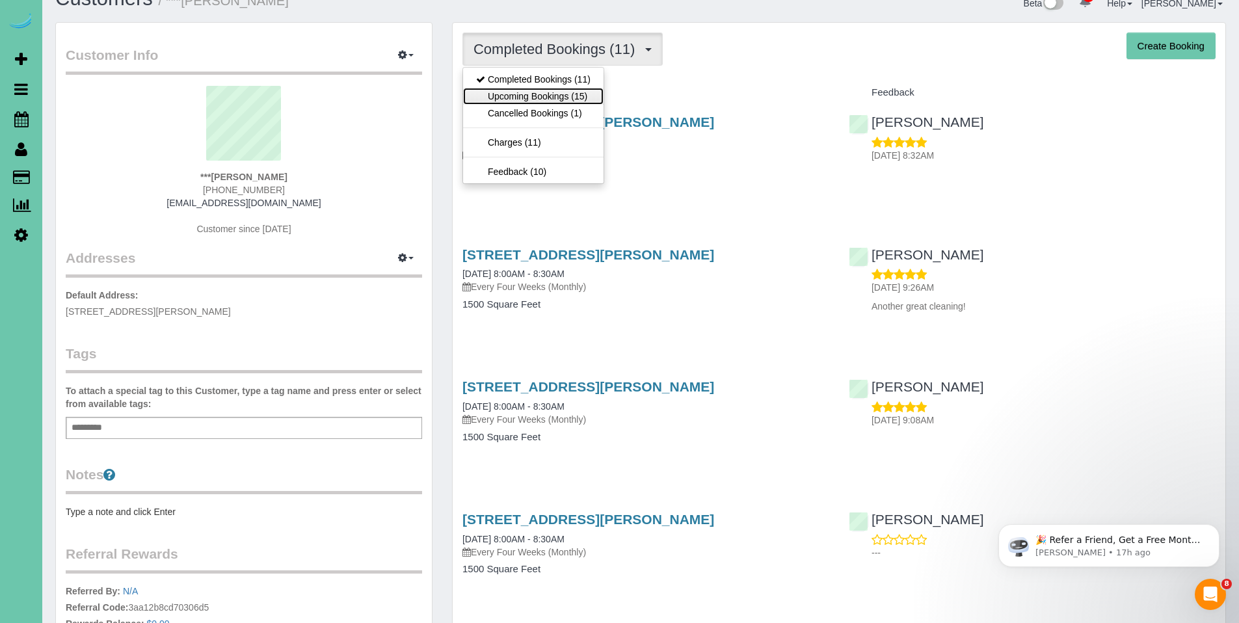
click at [528, 95] on link "Upcoming Bookings (15)" at bounding box center [533, 96] width 141 height 17
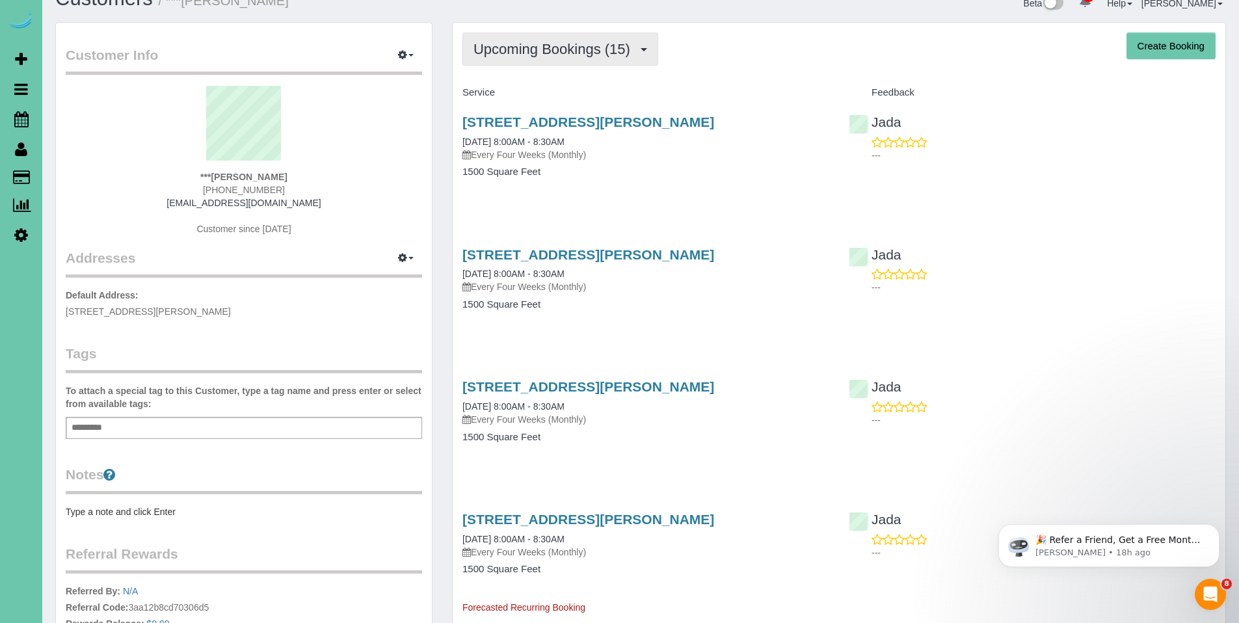
click at [536, 42] on span "Upcoming Bookings (15)" at bounding box center [555, 49] width 163 height 16
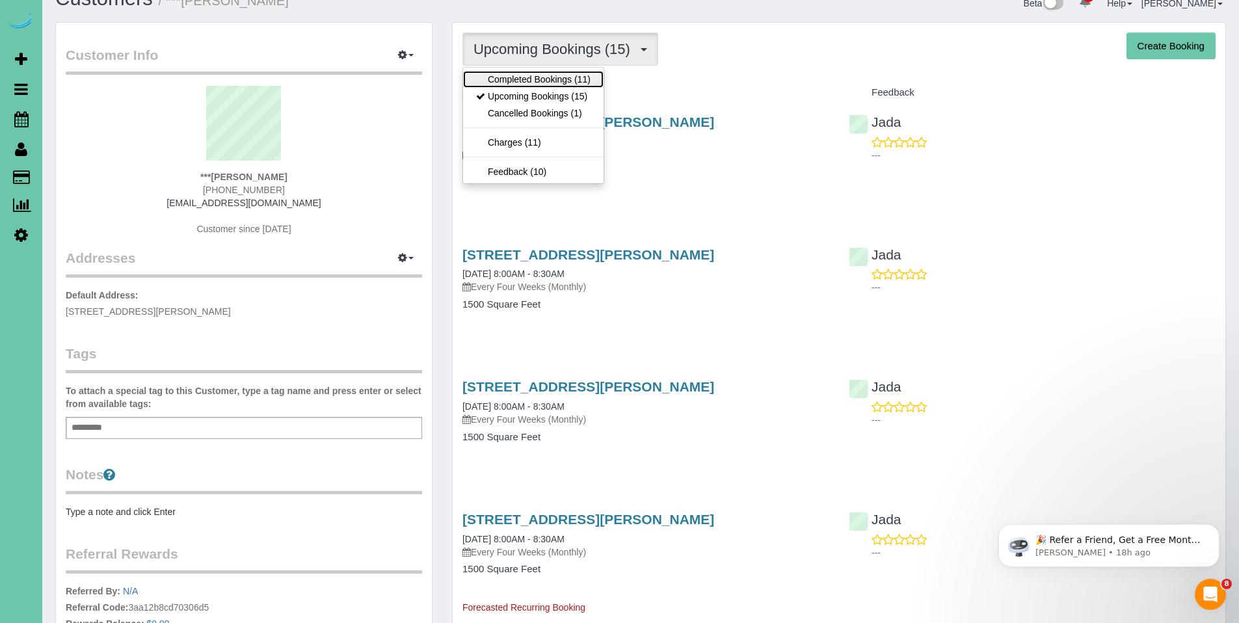
click at [535, 82] on link "Completed Bookings (11)" at bounding box center [533, 79] width 141 height 17
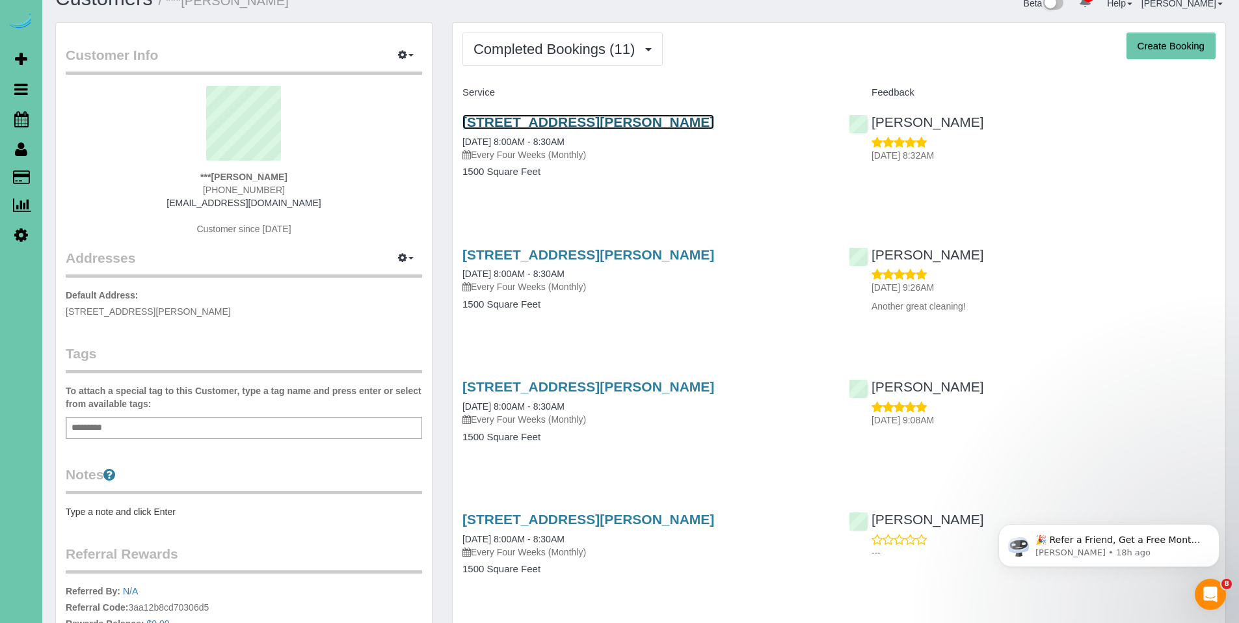
click at [587, 120] on link "15205 Borman St, Omaha, NE 68138" at bounding box center [589, 121] width 252 height 15
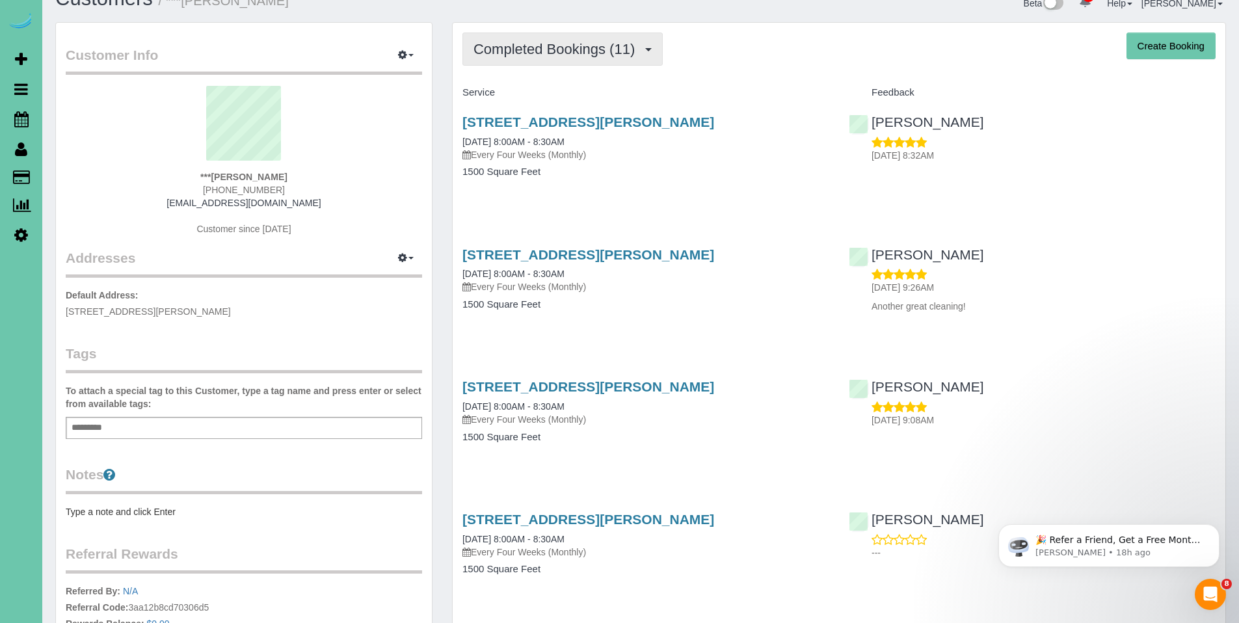
click at [545, 55] on span "Completed Bookings (11)" at bounding box center [558, 49] width 168 height 16
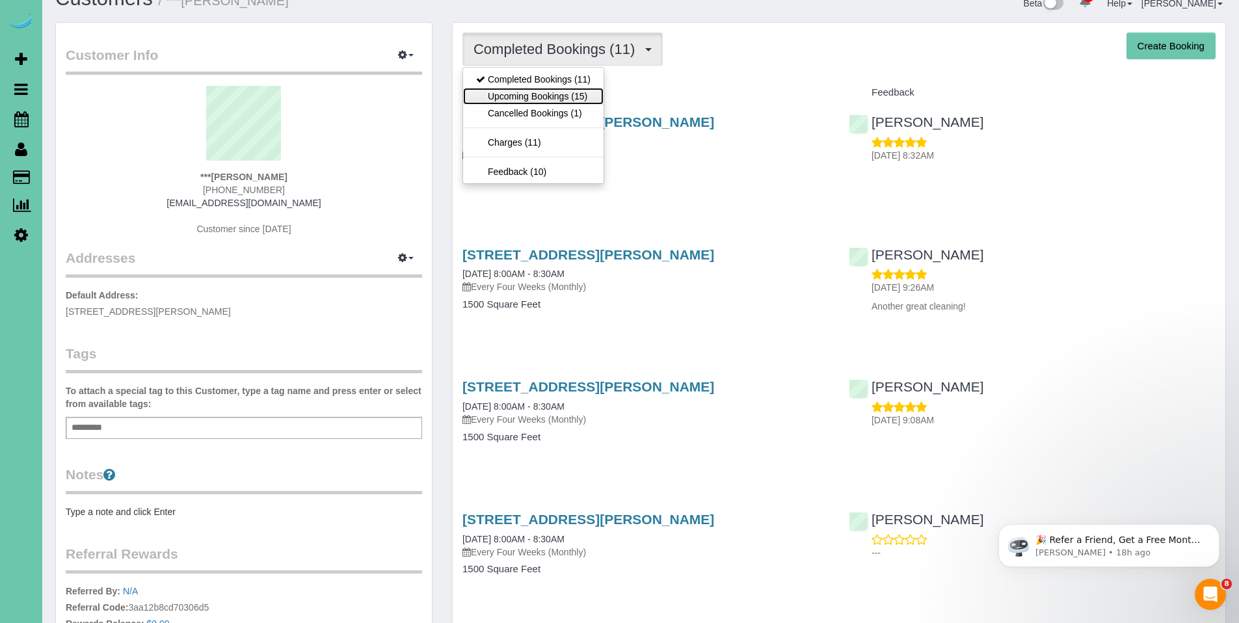
click at [524, 101] on link "Upcoming Bookings (15)" at bounding box center [533, 96] width 141 height 17
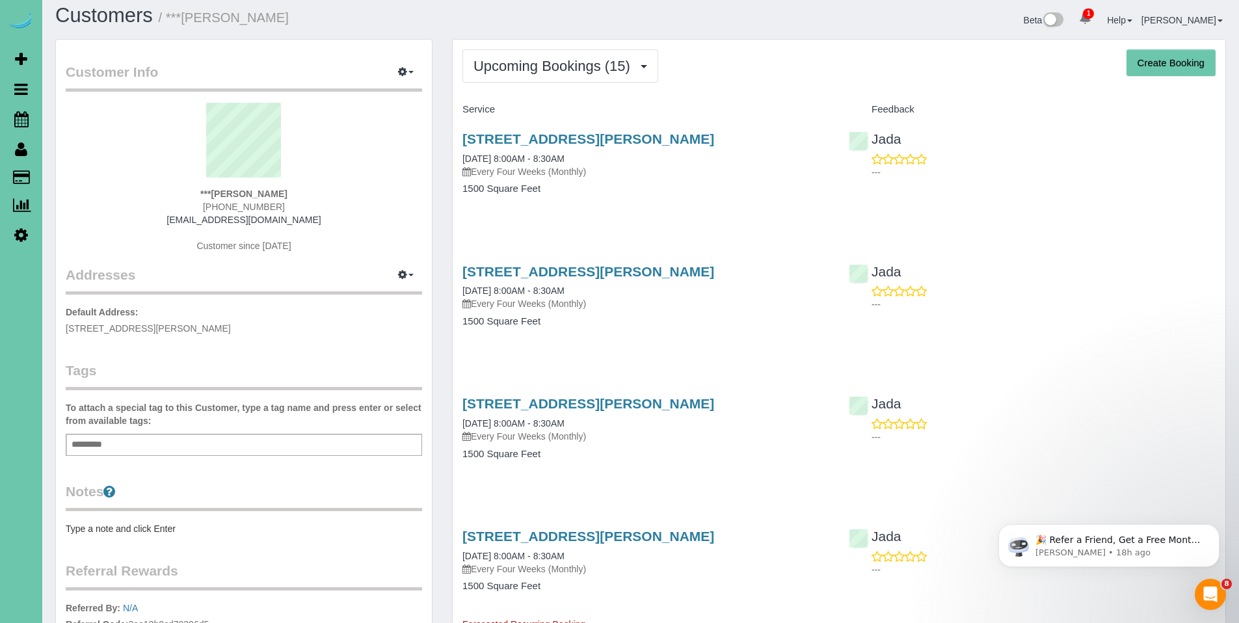
scroll to position [0, 0]
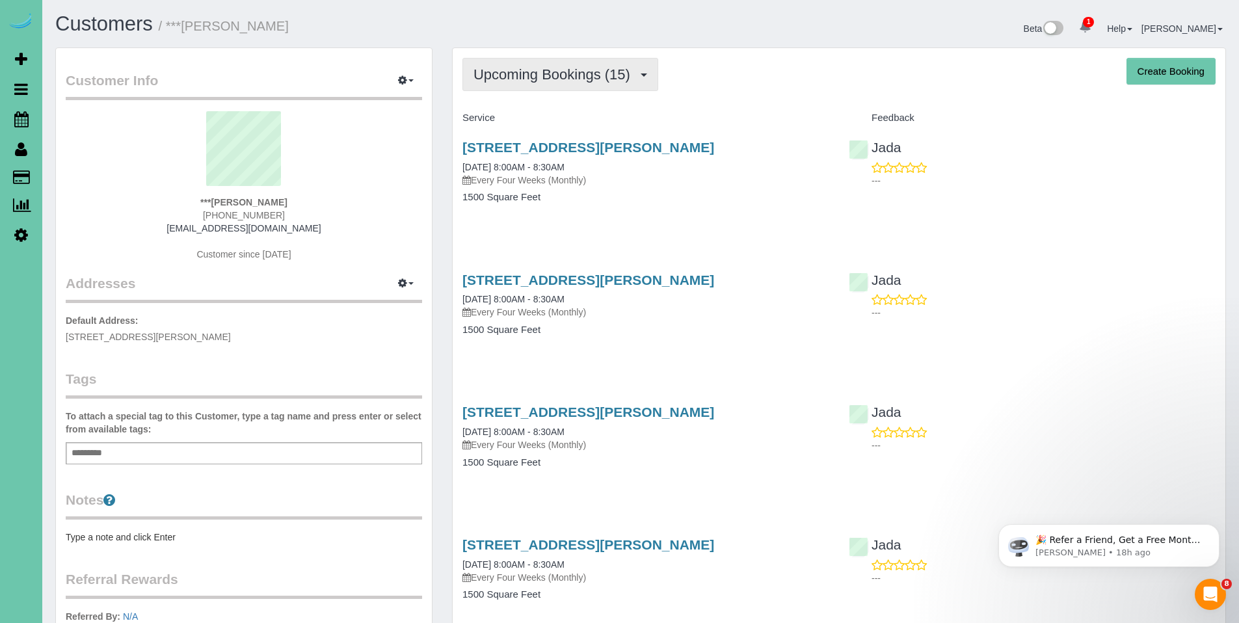
click at [533, 87] on button "Upcoming Bookings (15)" at bounding box center [561, 74] width 196 height 33
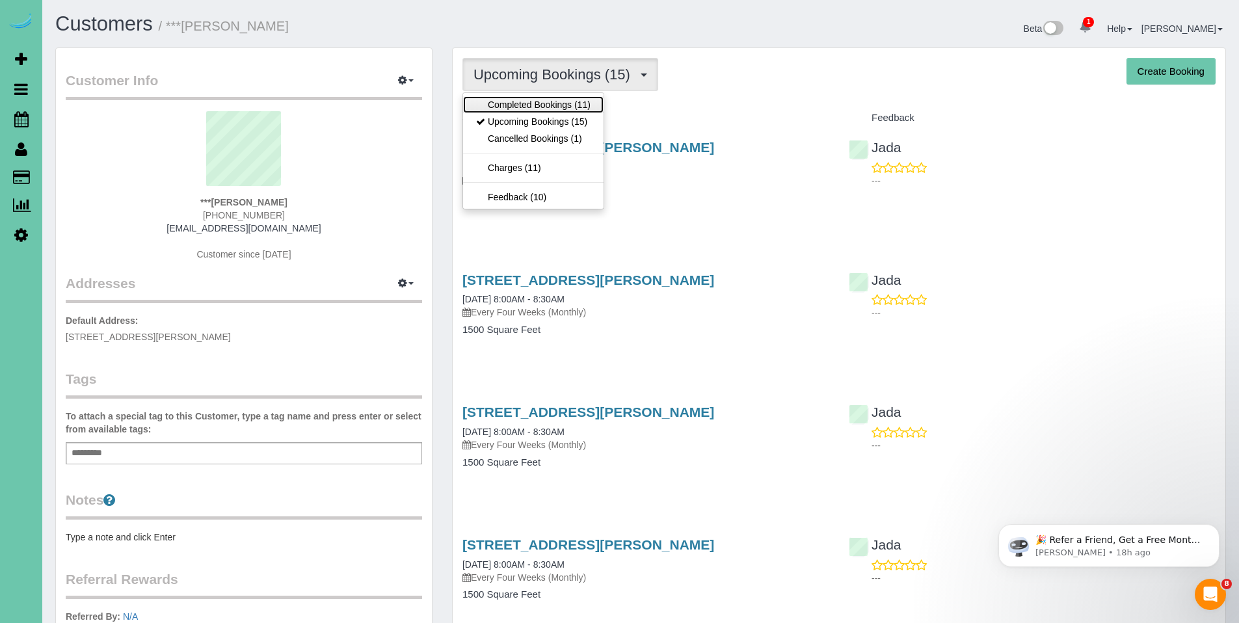
click at [530, 105] on link "Completed Bookings (11)" at bounding box center [533, 104] width 141 height 17
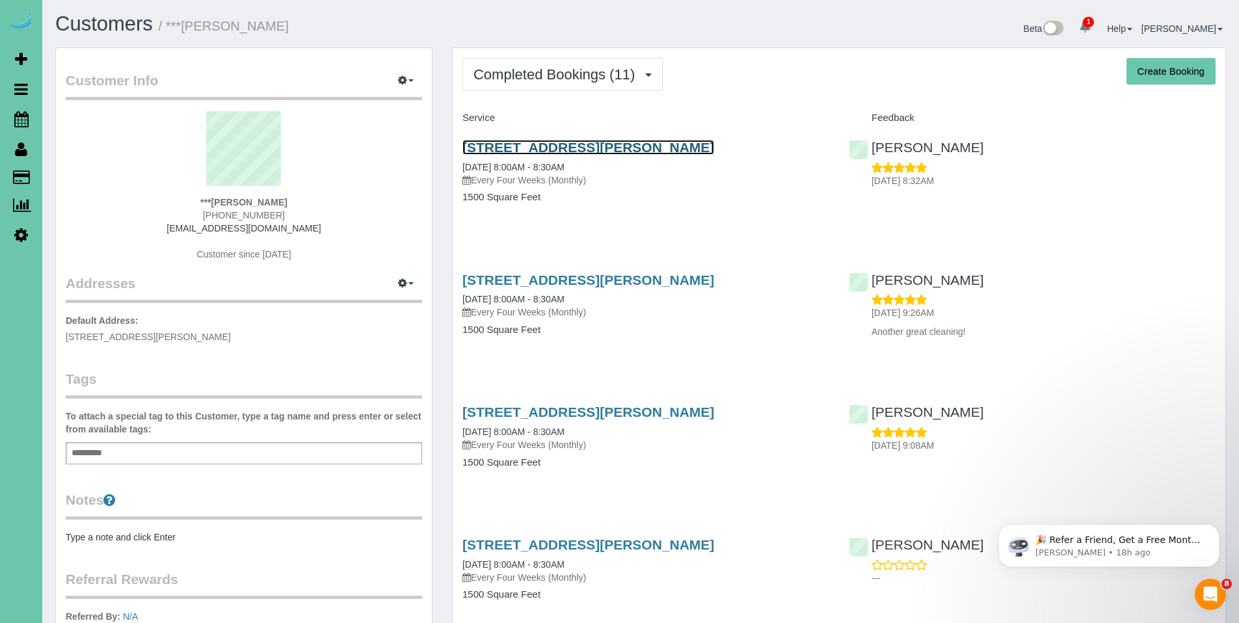
click at [577, 151] on link "15205 Borman St, Omaha, NE 68138" at bounding box center [589, 147] width 252 height 15
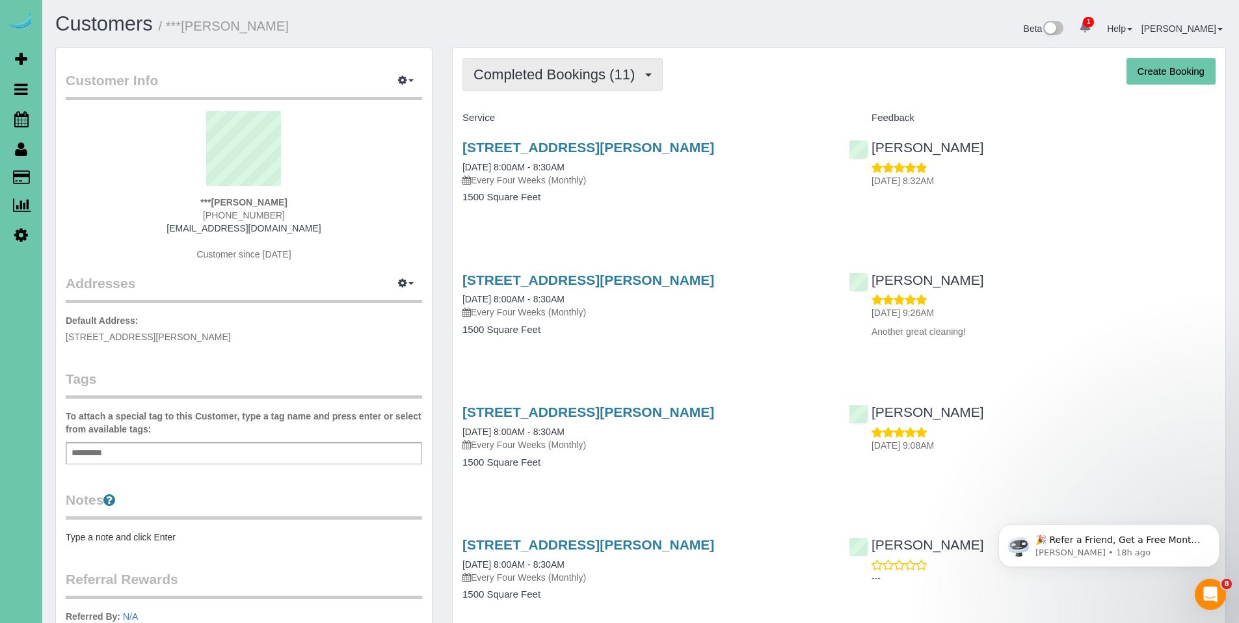
click at [536, 74] on span "Completed Bookings (11)" at bounding box center [558, 74] width 168 height 16
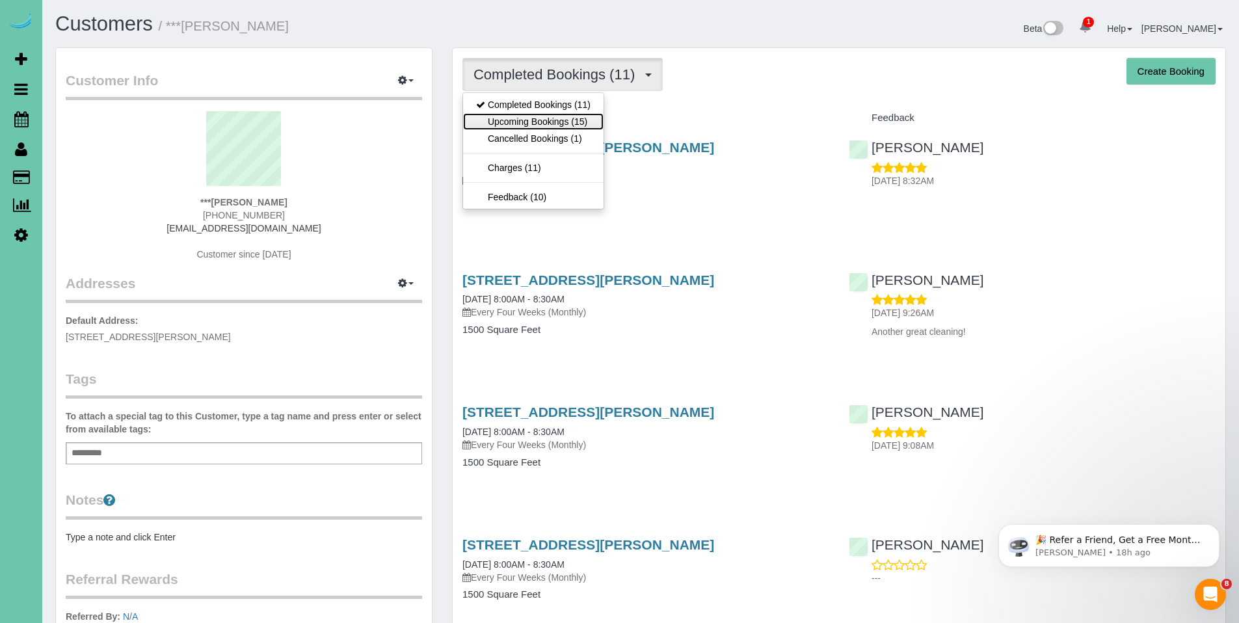
click at [536, 122] on link "Upcoming Bookings (15)" at bounding box center [533, 121] width 141 height 17
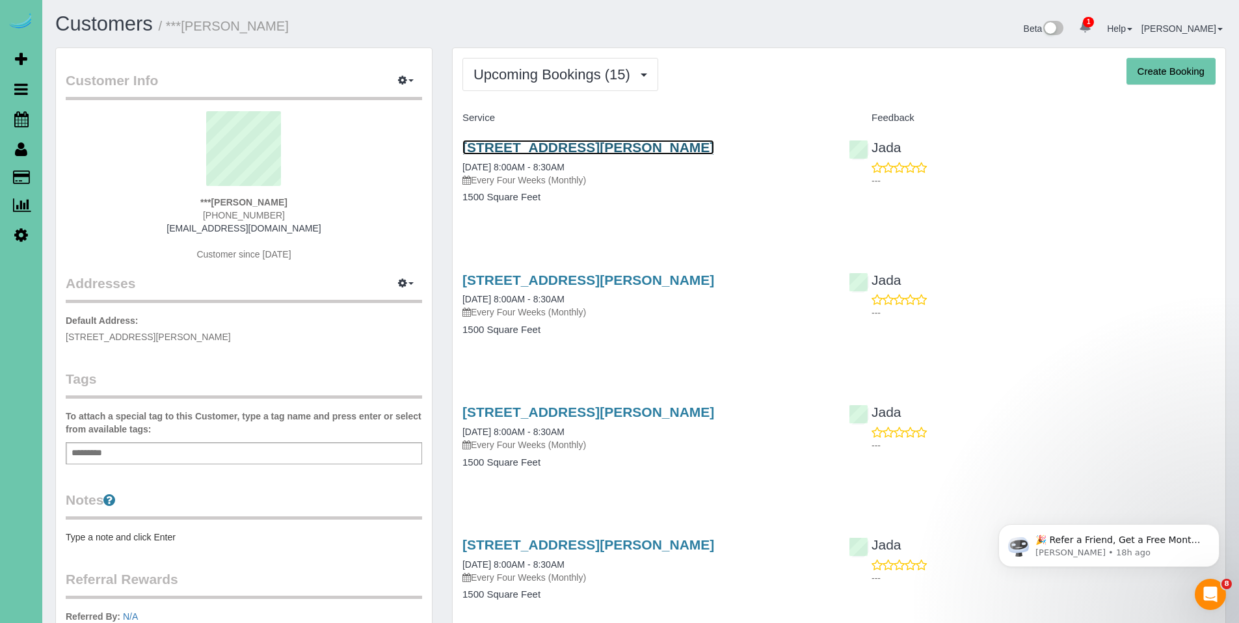
click at [551, 152] on link "15205 Borman St, Omaha, NE 68138" at bounding box center [589, 147] width 252 height 15
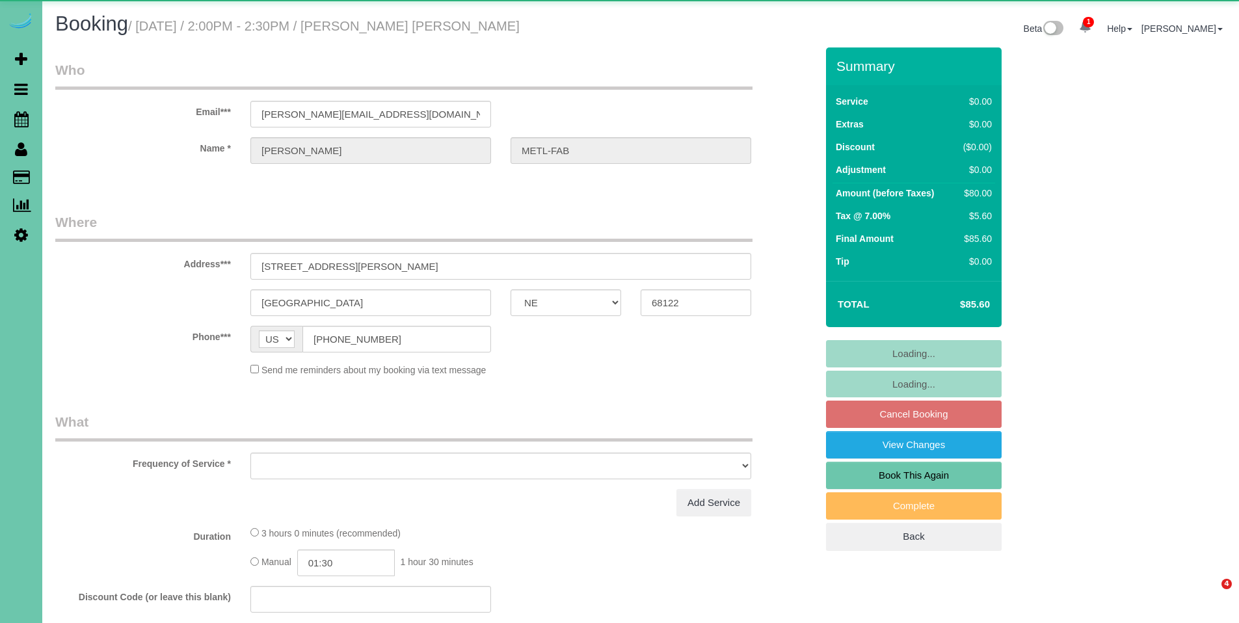
select select "NE"
select select "object:832"
select select "string:fspay-3377357a-668c-4ebb-ba10-f1e0ee3a46e1"
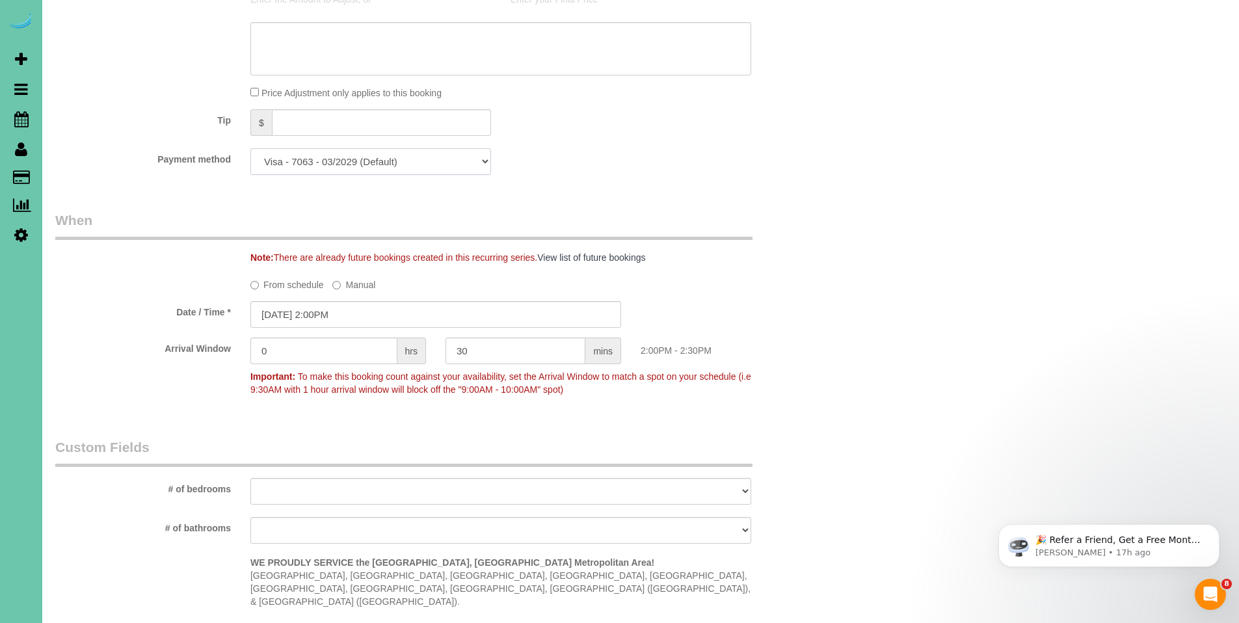
click at [371, 168] on select "Visa - 7063 - 03/2029 (Default) Add Credit Card ─────────────── Cash Check Payp…" at bounding box center [370, 161] width 241 height 27
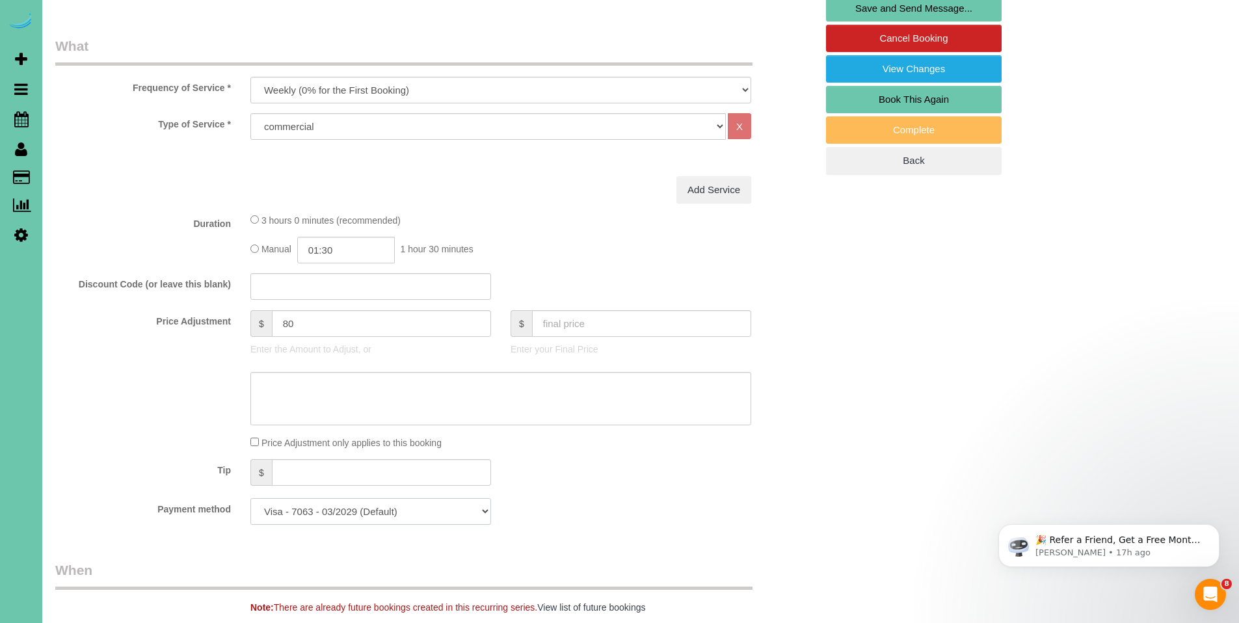
scroll to position [94, 0]
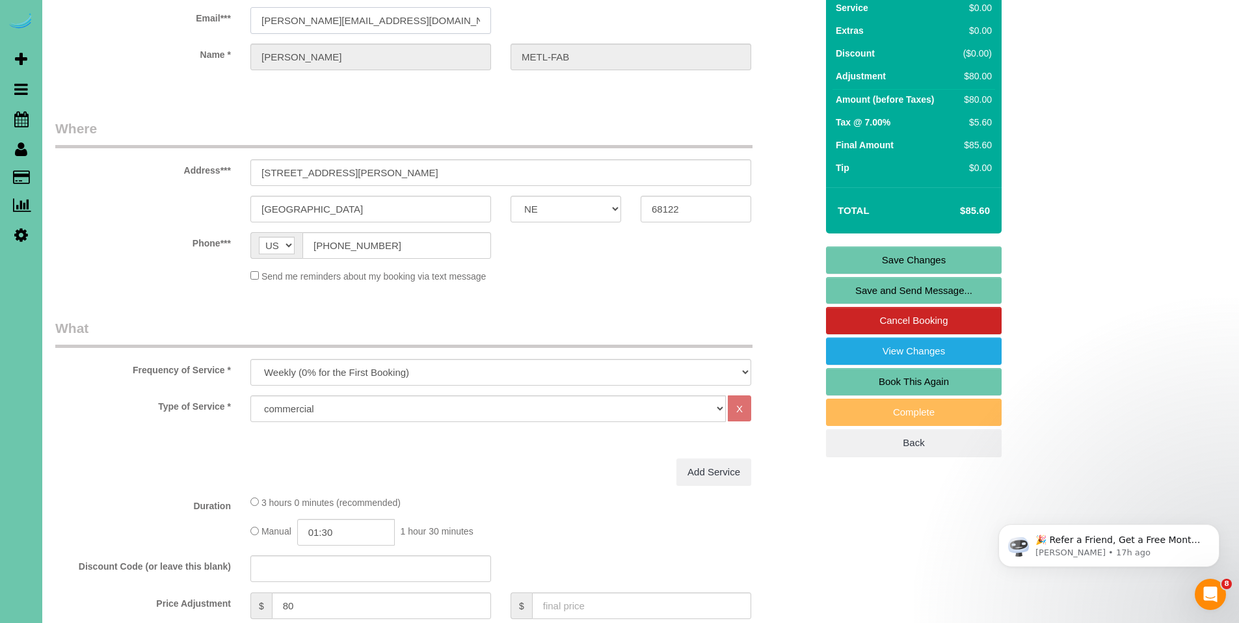
drag, startPoint x: 358, startPoint y: 20, endPoint x: 210, endPoint y: 19, distance: 147.7
click at [210, 19] on div "Email*** chris@metl-fab.com" at bounding box center [436, 0] width 781 height 67
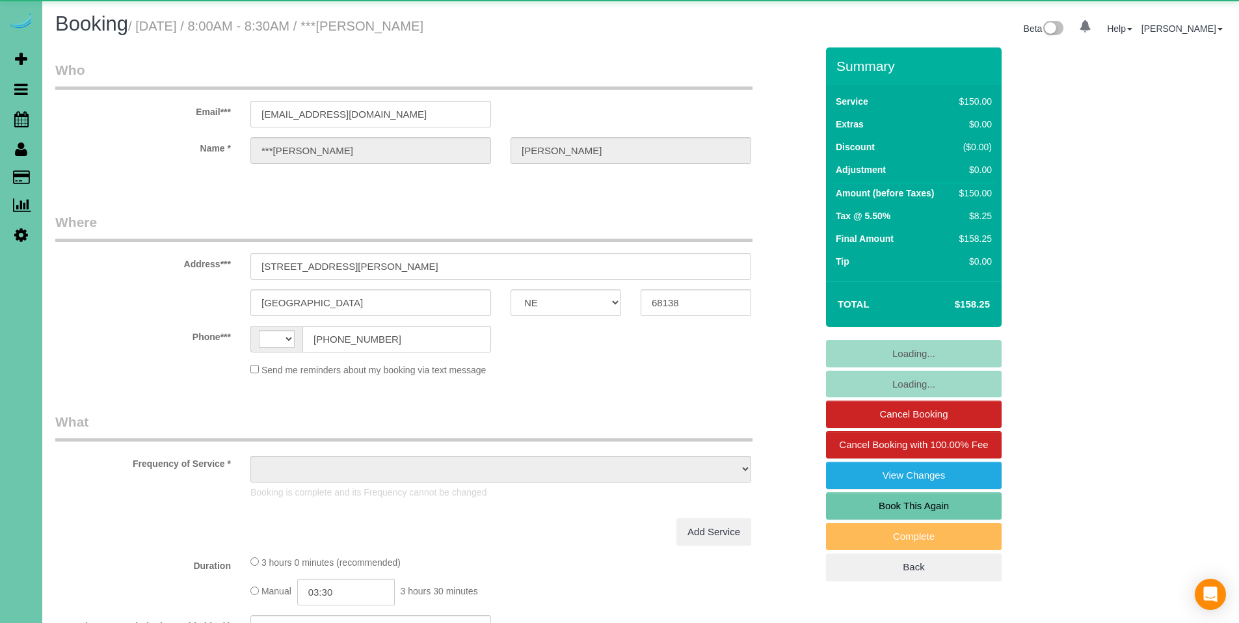
select select "NE"
select select "string:[GEOGRAPHIC_DATA]"
select select "object:860"
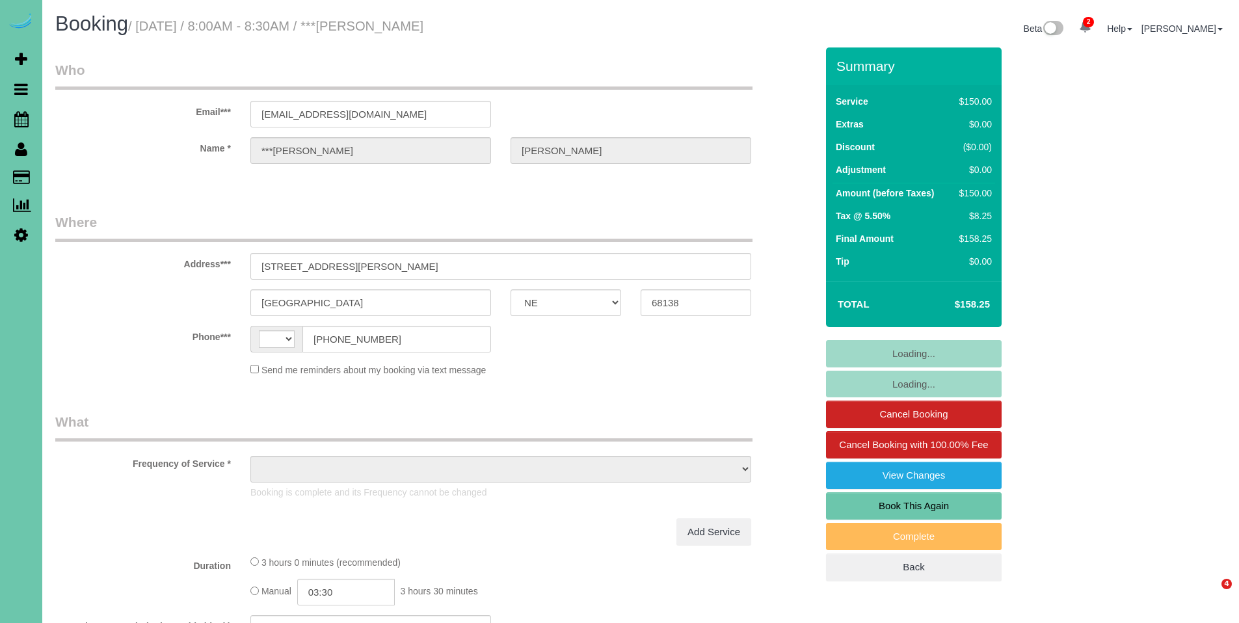
select select "NE"
select select "string:[GEOGRAPHIC_DATA]"
select select "object:644"
select select "string:fspay-7d06b6d3-83e3-4e08-b589-1b0c3b4d39c2"
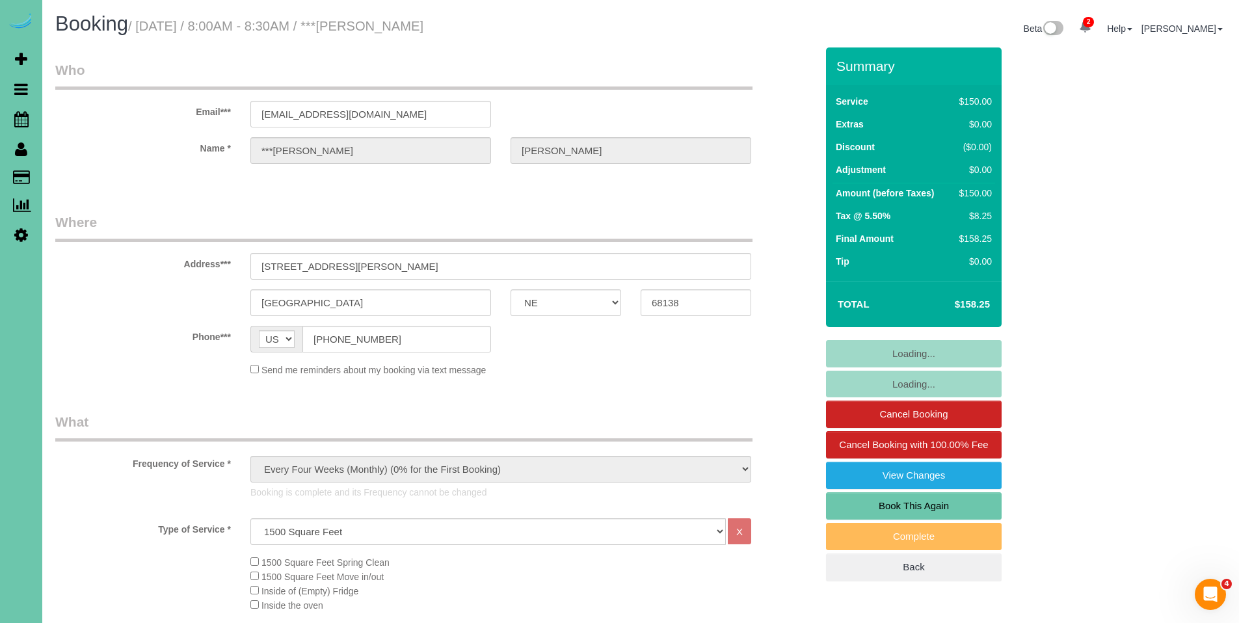
select select "object:747"
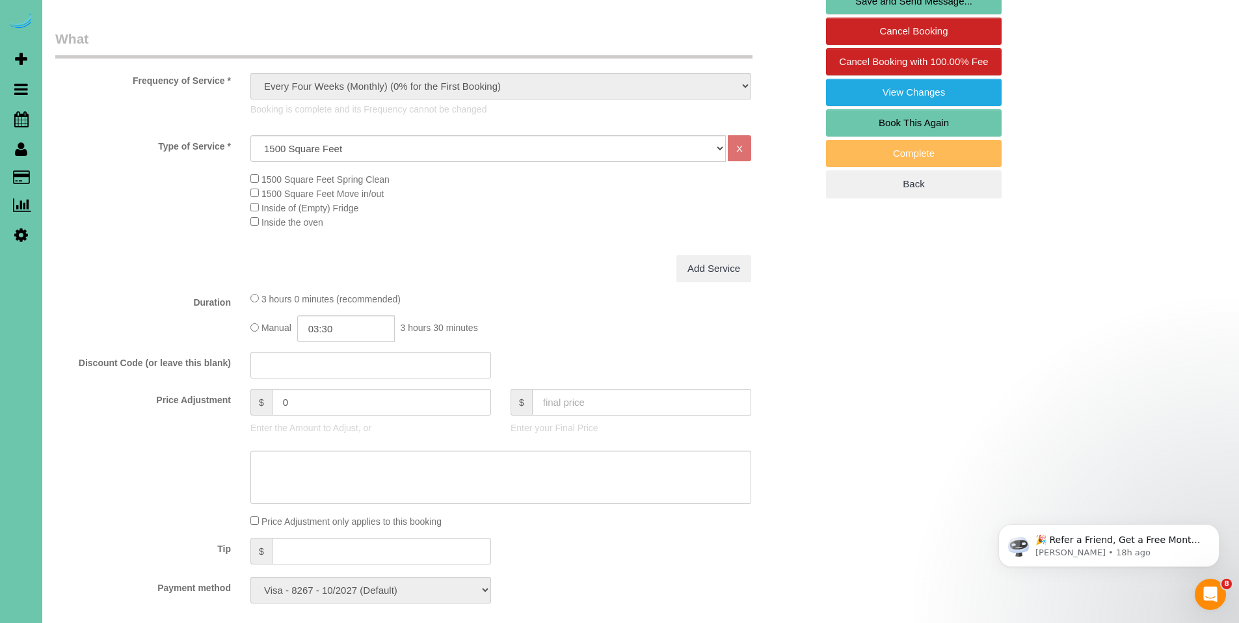
scroll to position [386, 0]
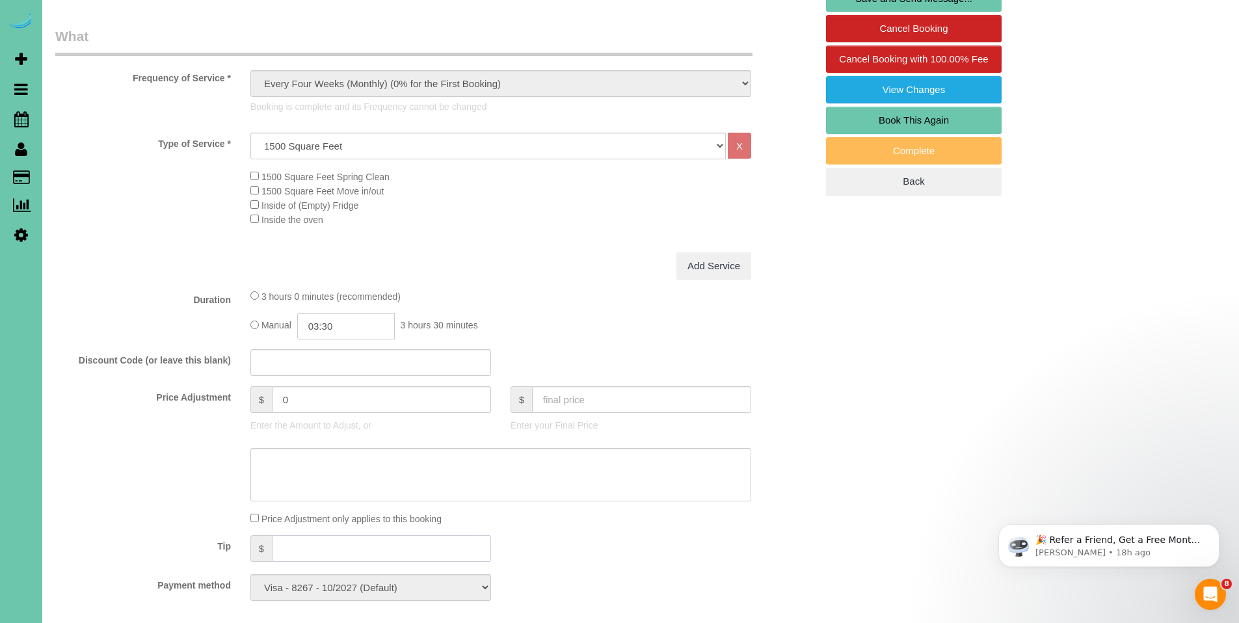
click at [320, 543] on input "text" at bounding box center [381, 548] width 219 height 27
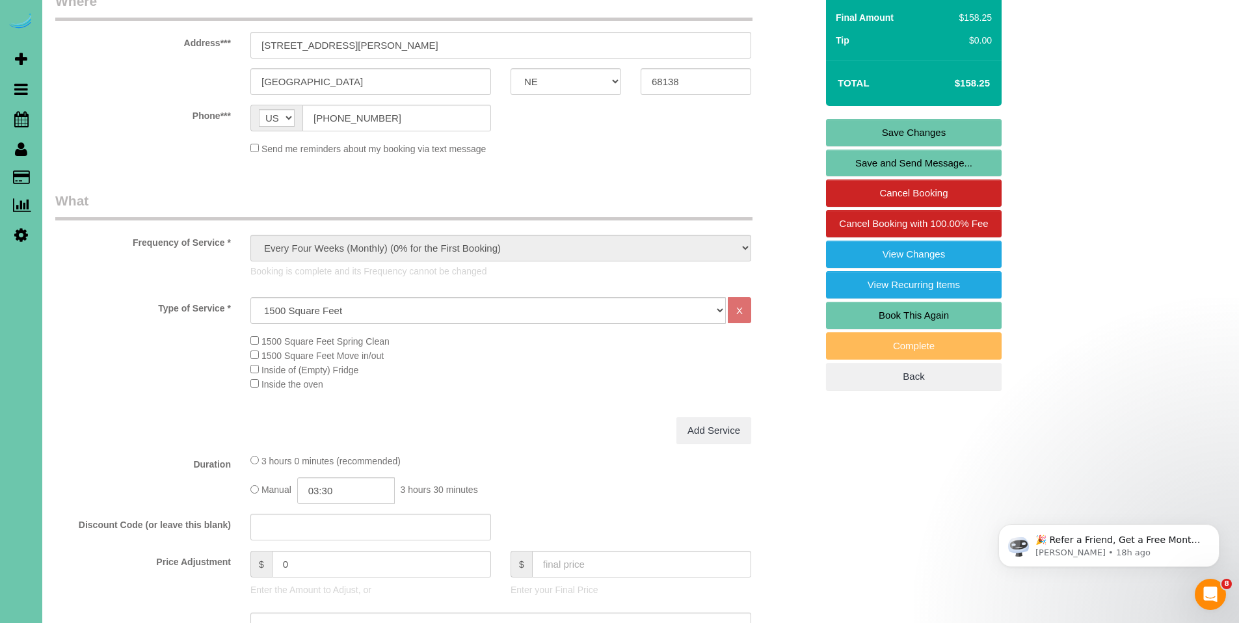
scroll to position [0, 0]
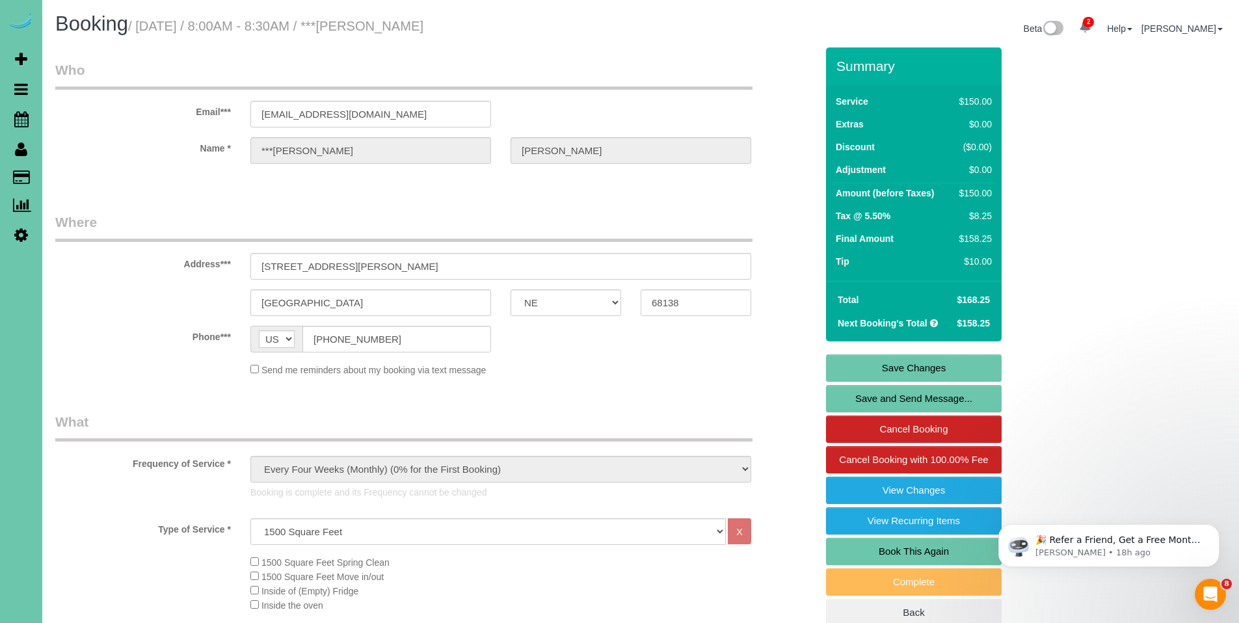
type input "10"
click at [911, 371] on link "Save Changes" at bounding box center [914, 368] width 176 height 27
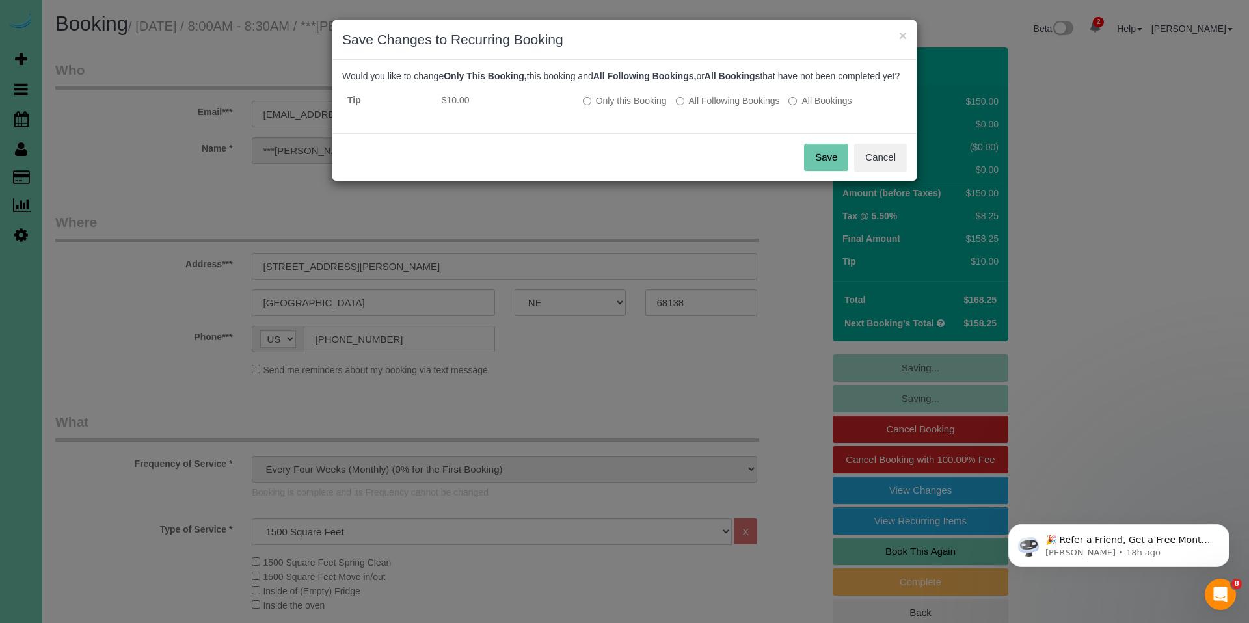
click at [826, 171] on button "Save" at bounding box center [826, 157] width 44 height 27
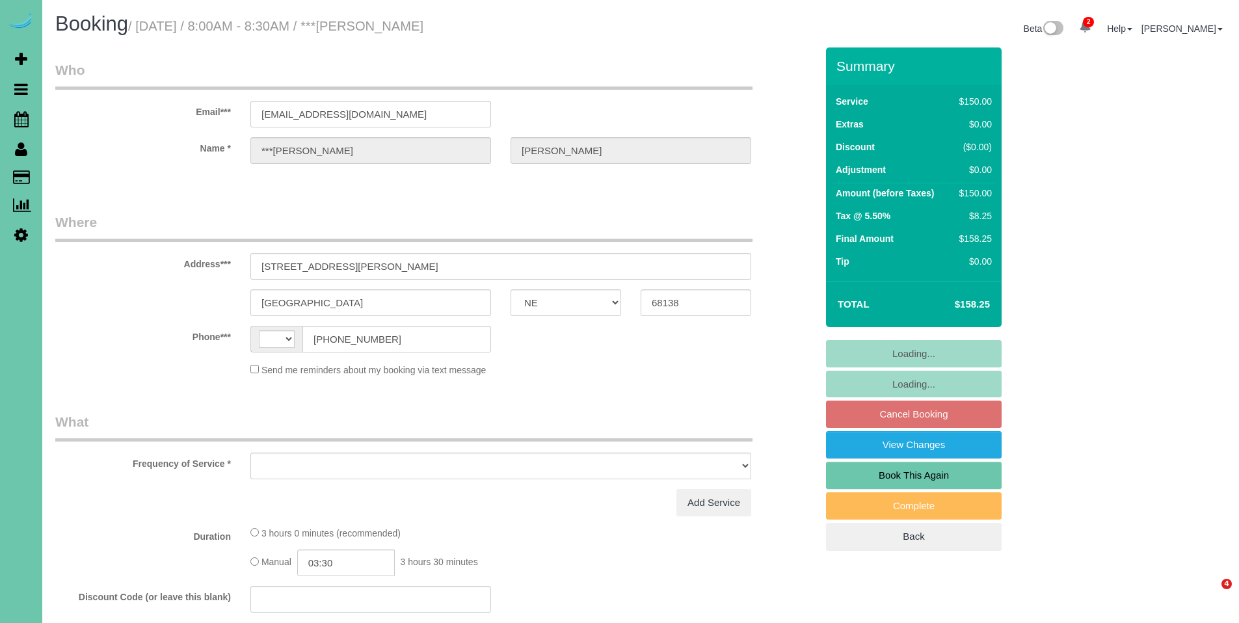
select select "NE"
select select "string:[GEOGRAPHIC_DATA]"
select select "object:668"
select select "string:fspay-7d06b6d3-83e3-4e08-b589-1b0c3b4d39c2"
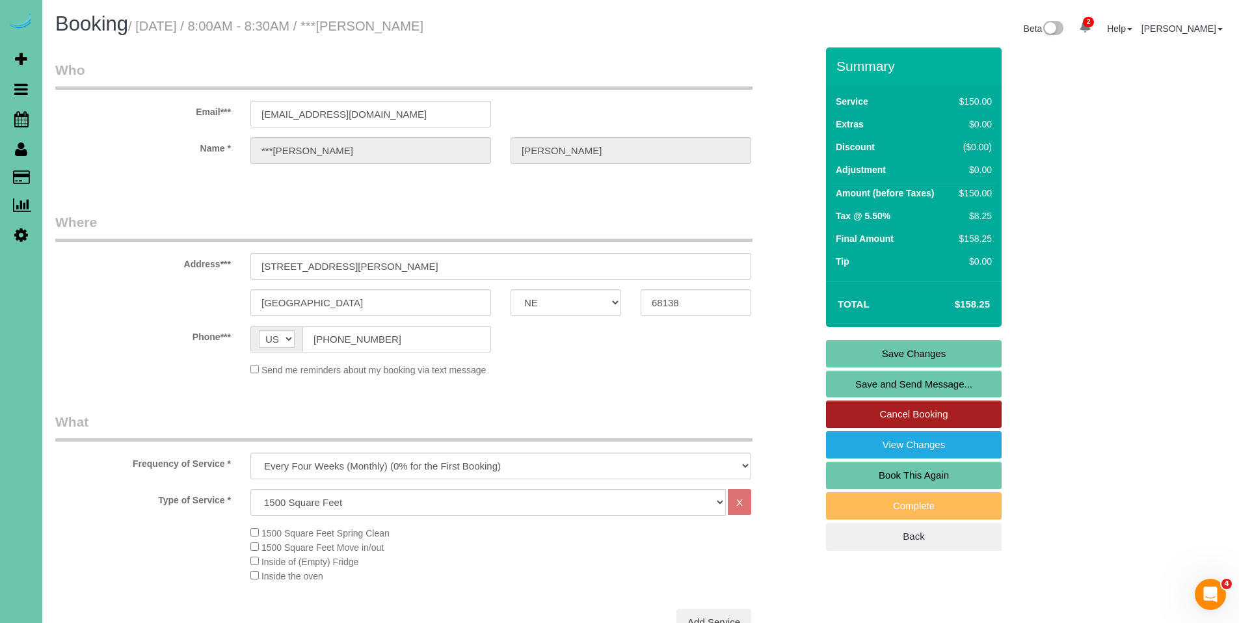
click at [928, 419] on link "Cancel Booking" at bounding box center [914, 414] width 176 height 27
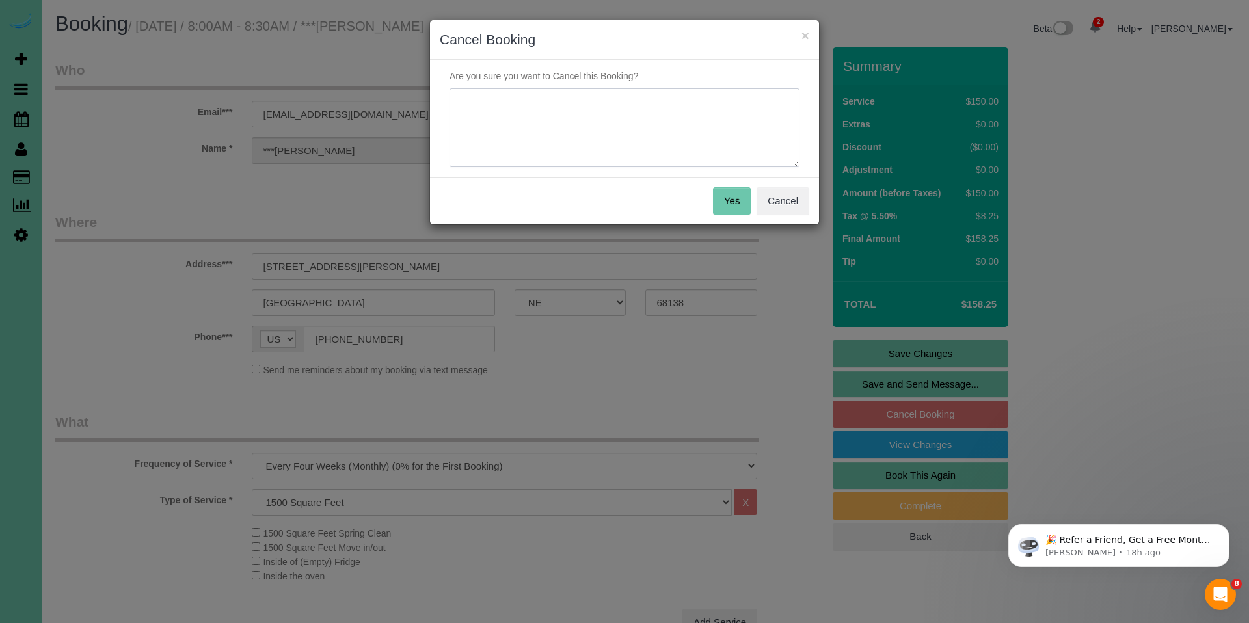
click at [600, 119] on textarea at bounding box center [625, 127] width 350 height 79
type textarea "Saving money for a wedding - will call us when she is ready to have us come bac…"
click at [742, 198] on button "Yes" at bounding box center [732, 200] width 38 height 27
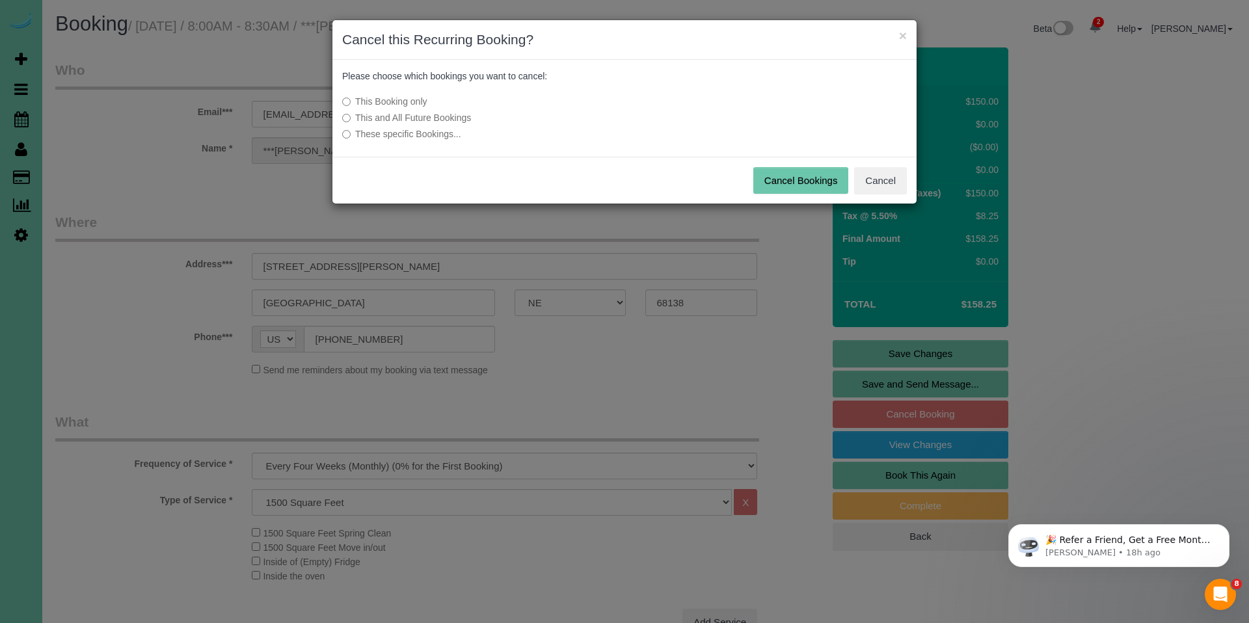
click at [472, 119] on label "This and All Future Bookings" at bounding box center [527, 117] width 370 height 13
click at [819, 172] on button "Cancel Bookings" at bounding box center [801, 180] width 96 height 27
